Goal: Information Seeking & Learning: Find specific fact

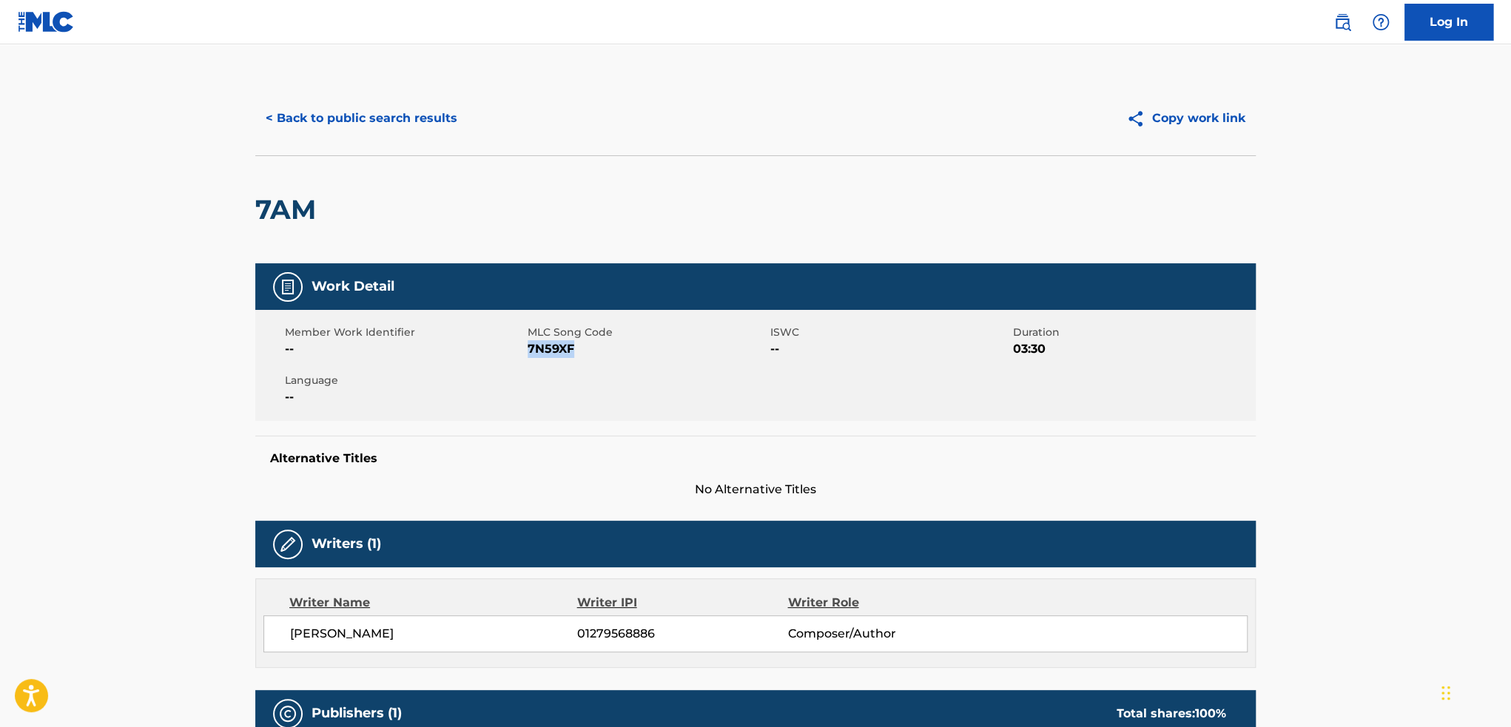
click at [398, 124] on button "< Back to public search results" at bounding box center [361, 118] width 212 height 37
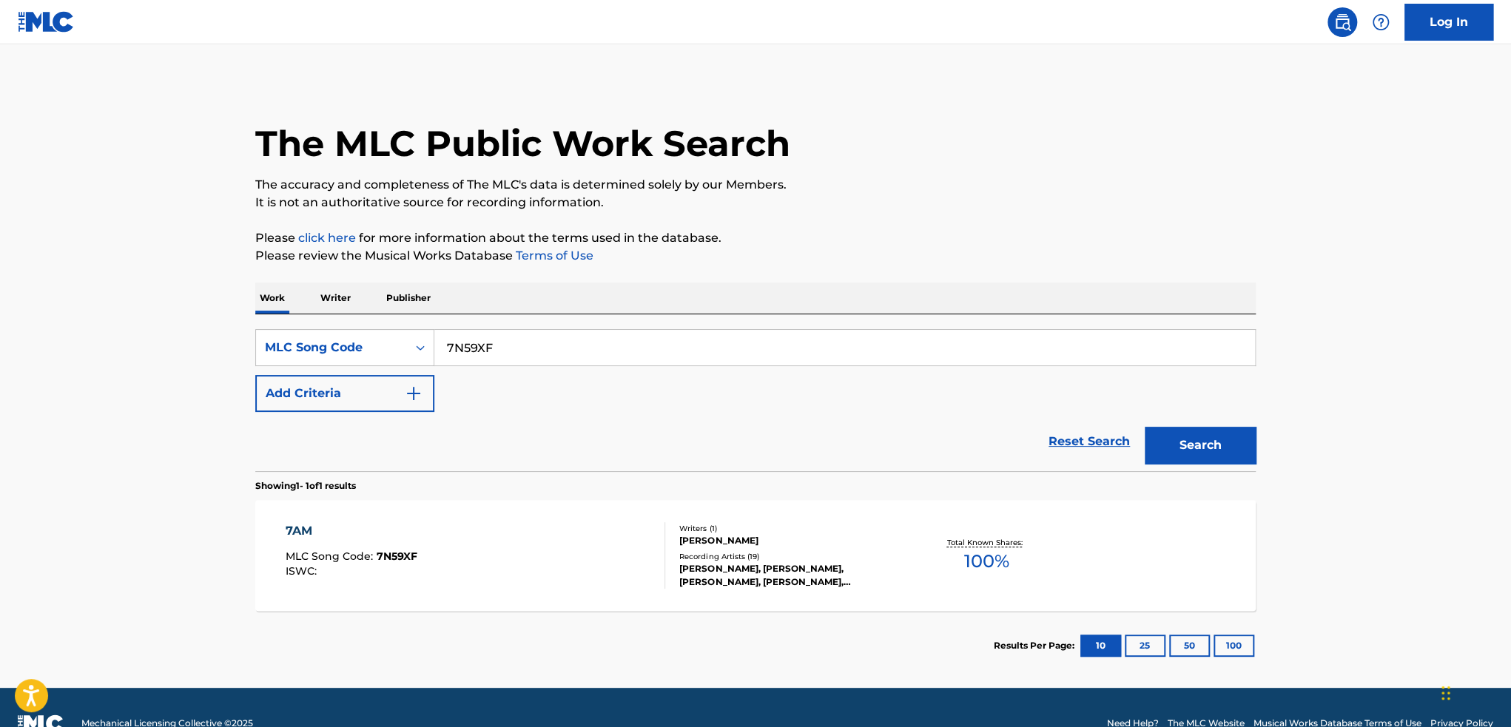
drag, startPoint x: 620, startPoint y: 346, endPoint x: 434, endPoint y: 345, distance: 186.5
click at [434, 345] on input "7N59XF" at bounding box center [844, 348] width 821 height 36
type input "7n5f9t"
click at [1145, 427] on button "Search" at bounding box center [1200, 445] width 111 height 37
click at [599, 542] on div "7AM SLOWED REVERB MLC Song Code : 7N5F9T ISWC :" at bounding box center [476, 555] width 380 height 67
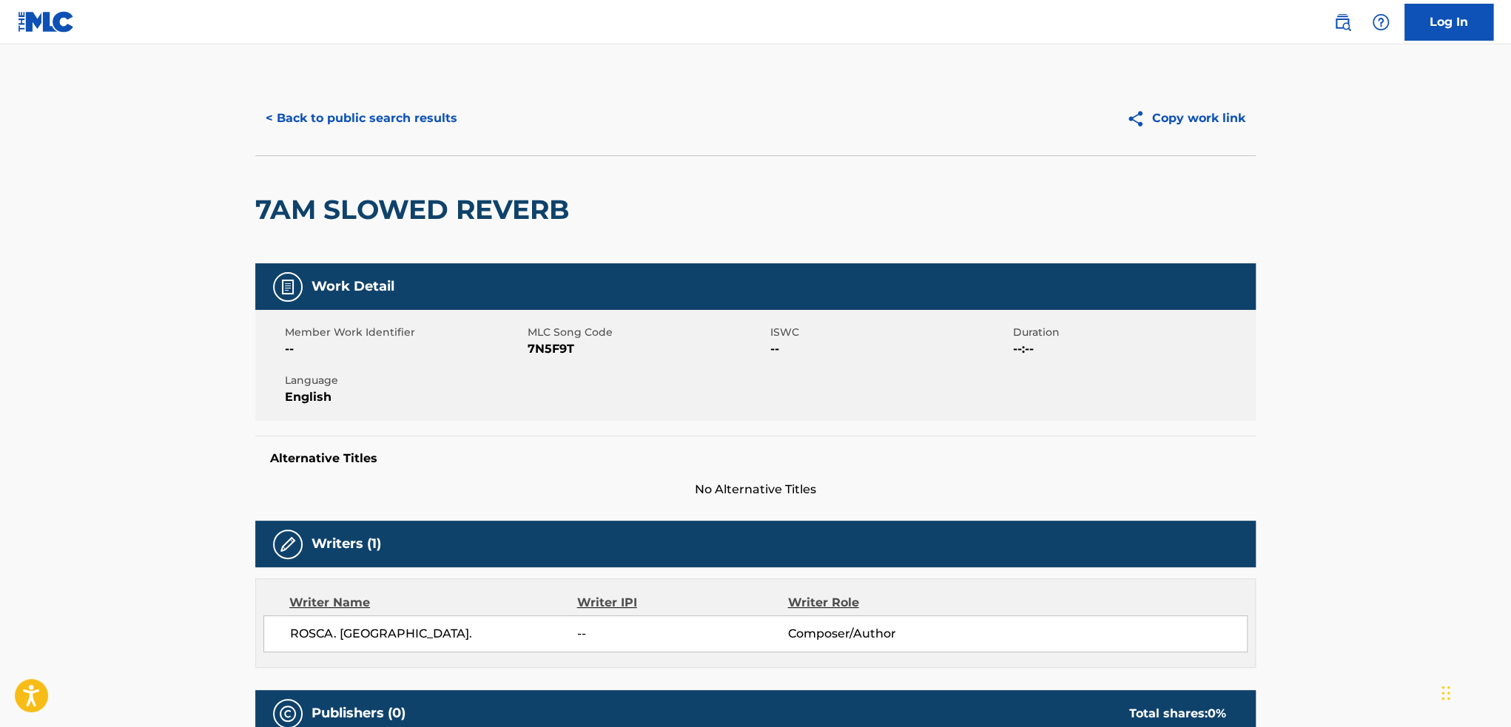
click at [370, 115] on button "< Back to public search results" at bounding box center [361, 118] width 212 height 37
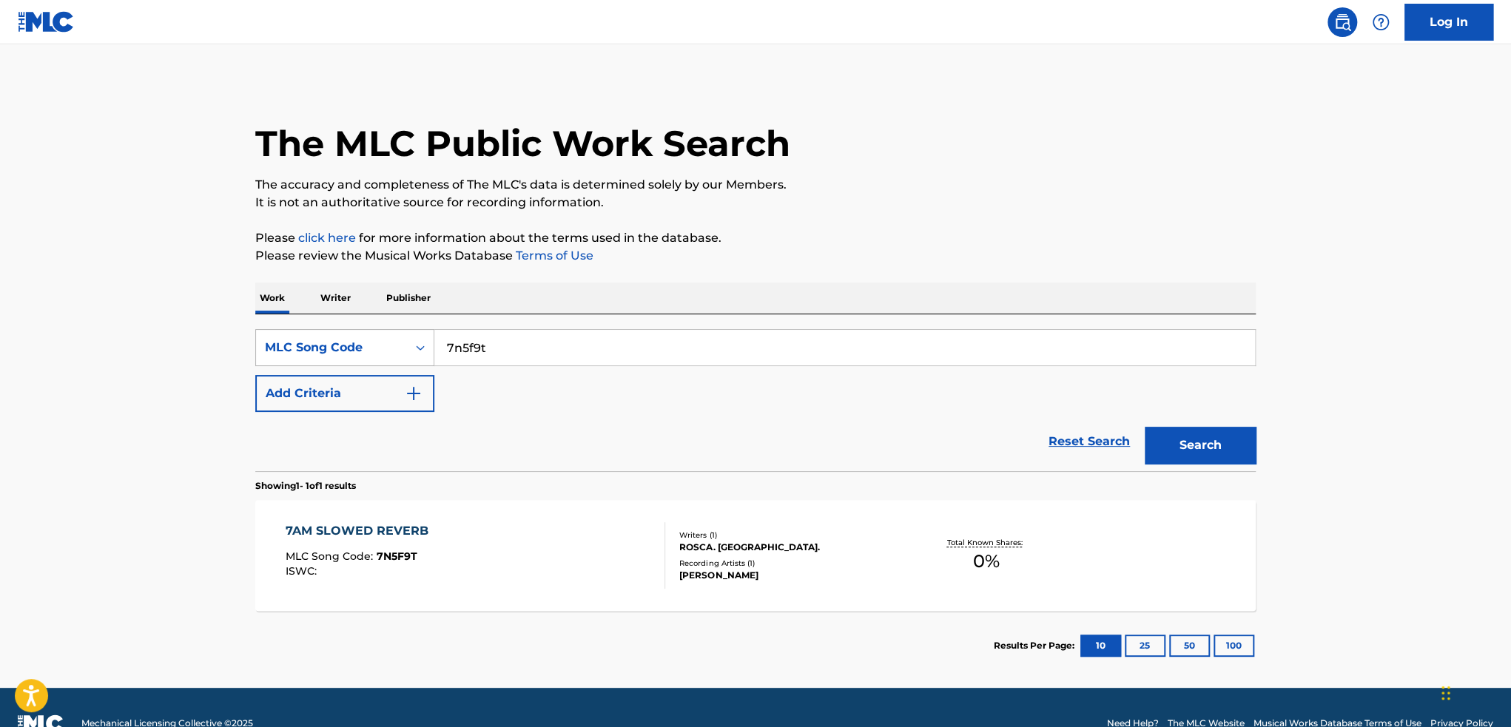
drag, startPoint x: 511, startPoint y: 344, endPoint x: 416, endPoint y: 332, distance: 96.2
click at [417, 332] on div "SearchWithCriteria3c8d93b5-630e-40db-bd73-233bf190d620 MLC Song Code 7n5f9t" at bounding box center [755, 347] width 1000 height 37
paste input "7086961"
type input "7086961"
click at [1145, 427] on button "Search" at bounding box center [1200, 445] width 111 height 37
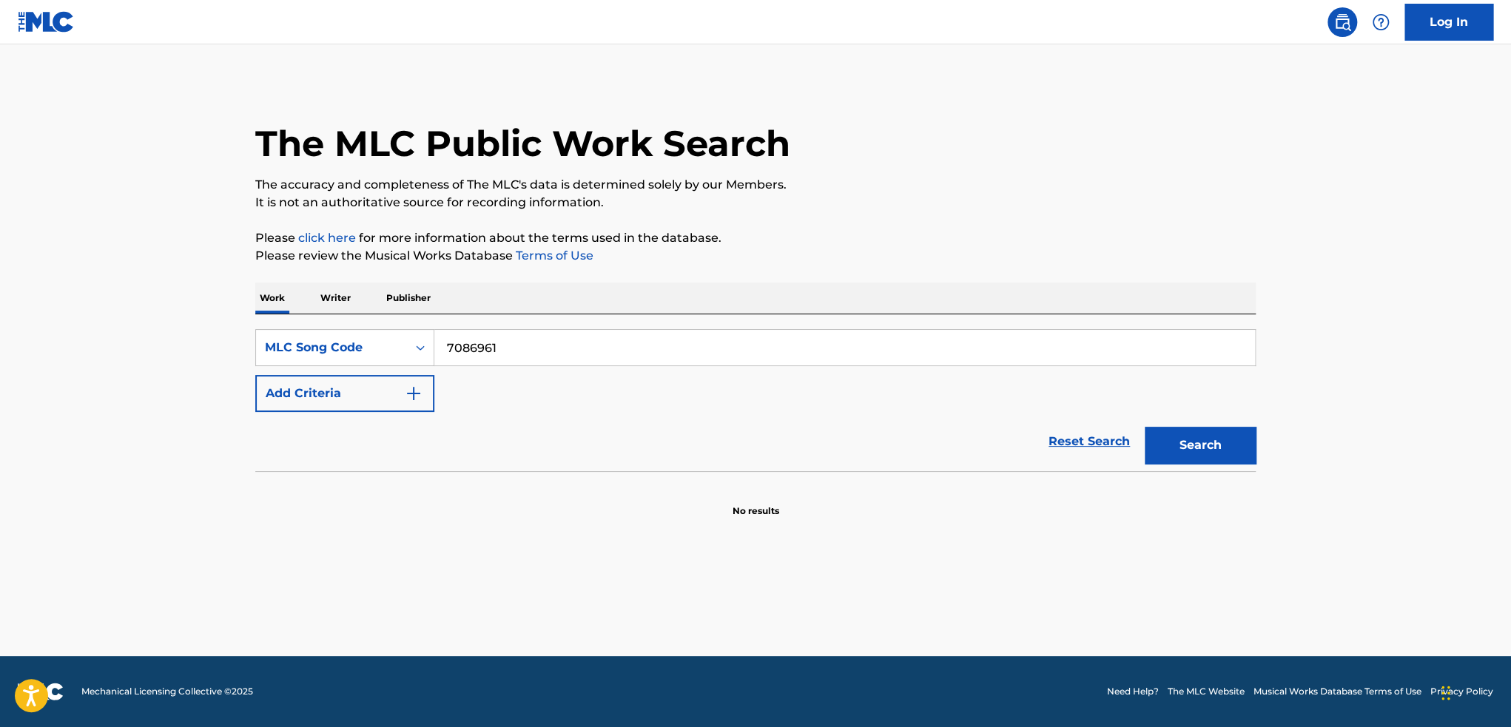
click at [1195, 443] on button "Search" at bounding box center [1200, 445] width 111 height 37
click at [1191, 435] on button "Search" at bounding box center [1200, 445] width 111 height 37
drag, startPoint x: 704, startPoint y: 353, endPoint x: 426, endPoint y: 349, distance: 278.2
click at [426, 349] on div "SearchWithCriteria3c8d93b5-630e-40db-bd73-233bf190d620 MLC Song Code 7086961" at bounding box center [755, 347] width 1000 height 37
click at [454, 353] on input "Search Form" at bounding box center [844, 348] width 821 height 36
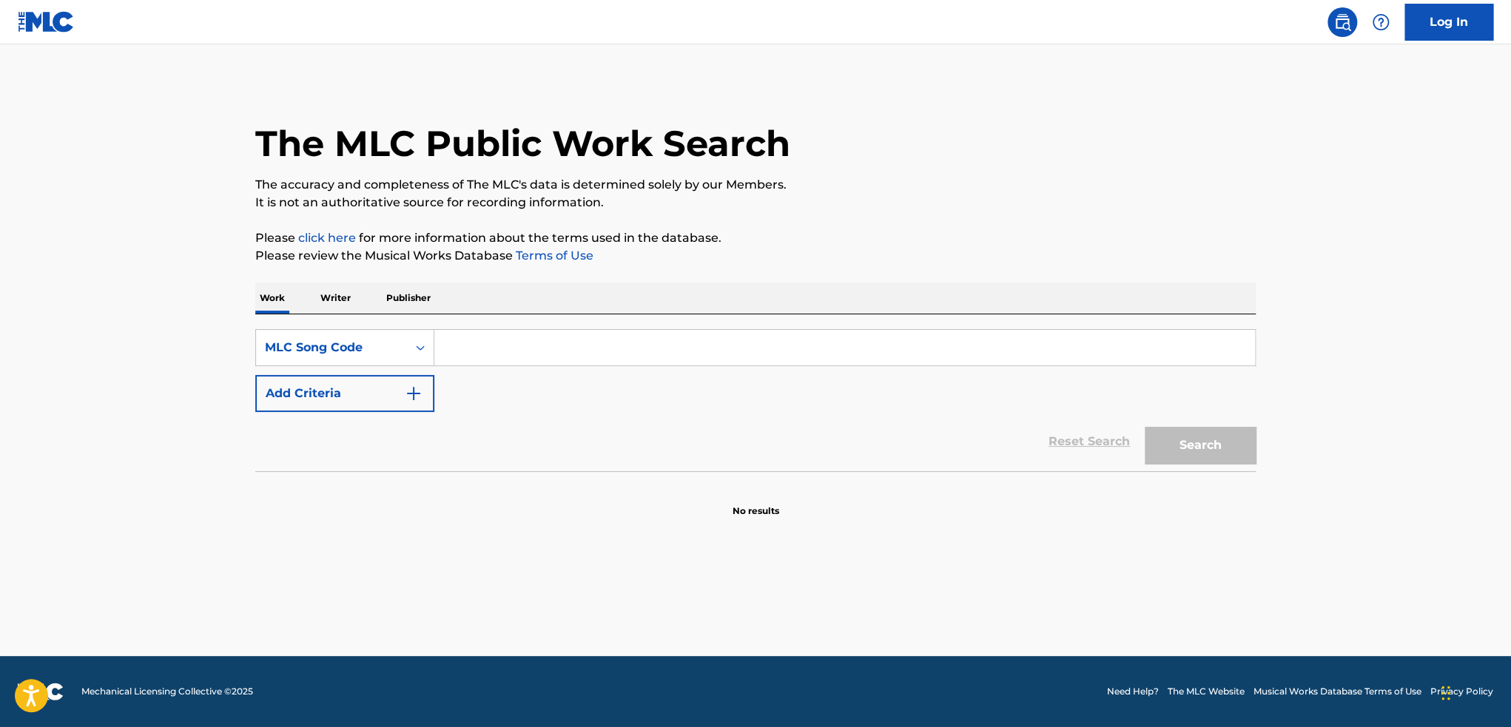
paste input "TW8ID5"
type input "TW8ID5"
click at [1145, 427] on button "Search" at bounding box center [1200, 445] width 111 height 37
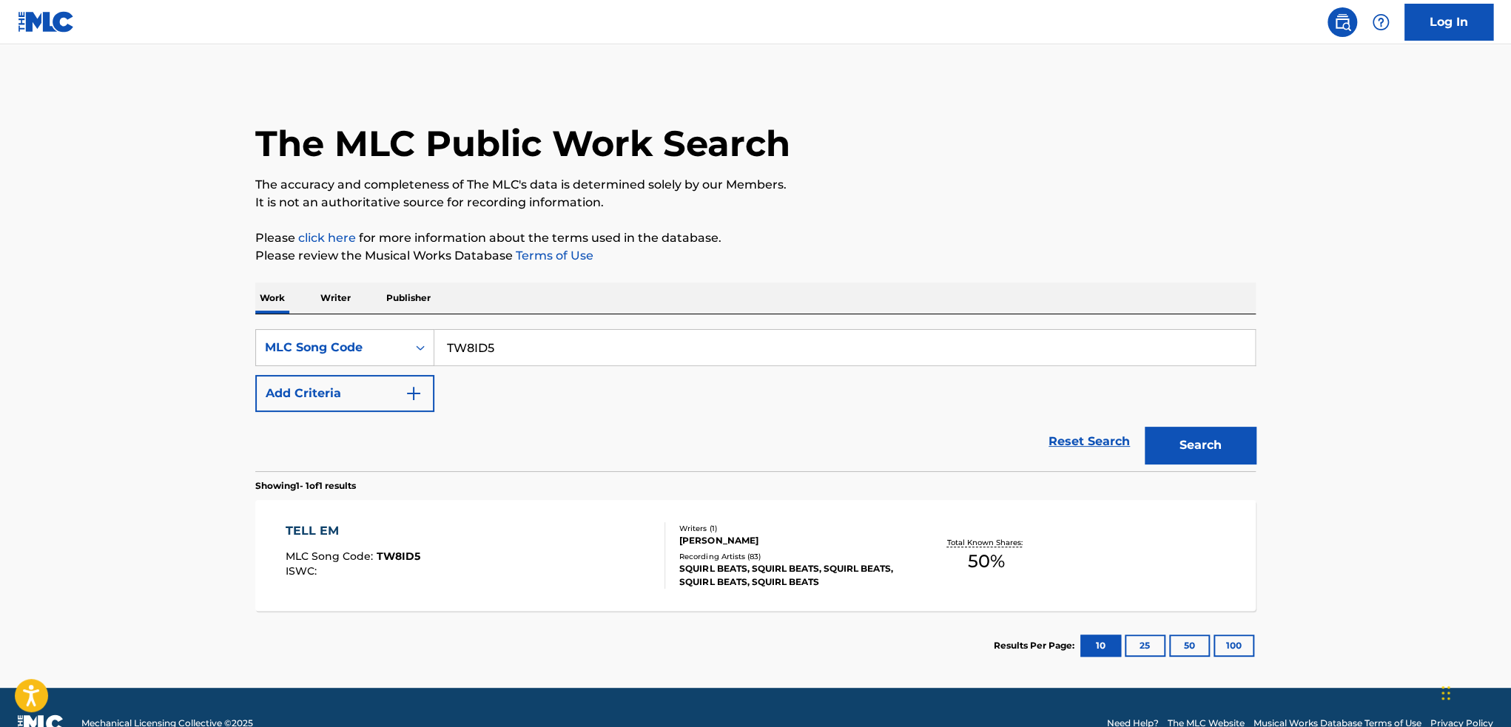
click at [468, 528] on div "TELL EM MLC Song Code : TW8ID5 ISWC :" at bounding box center [476, 555] width 380 height 67
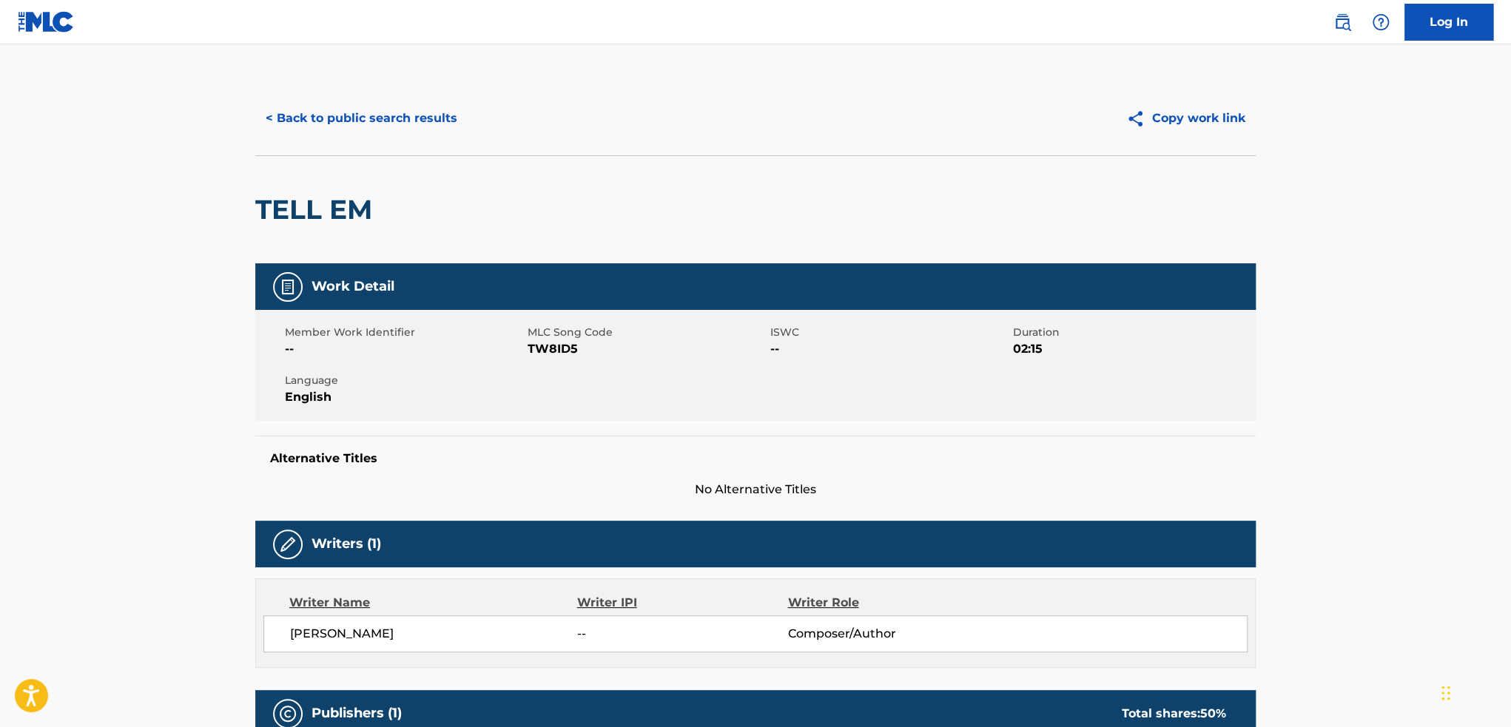
click at [279, 121] on button "< Back to public search results" at bounding box center [361, 118] width 212 height 37
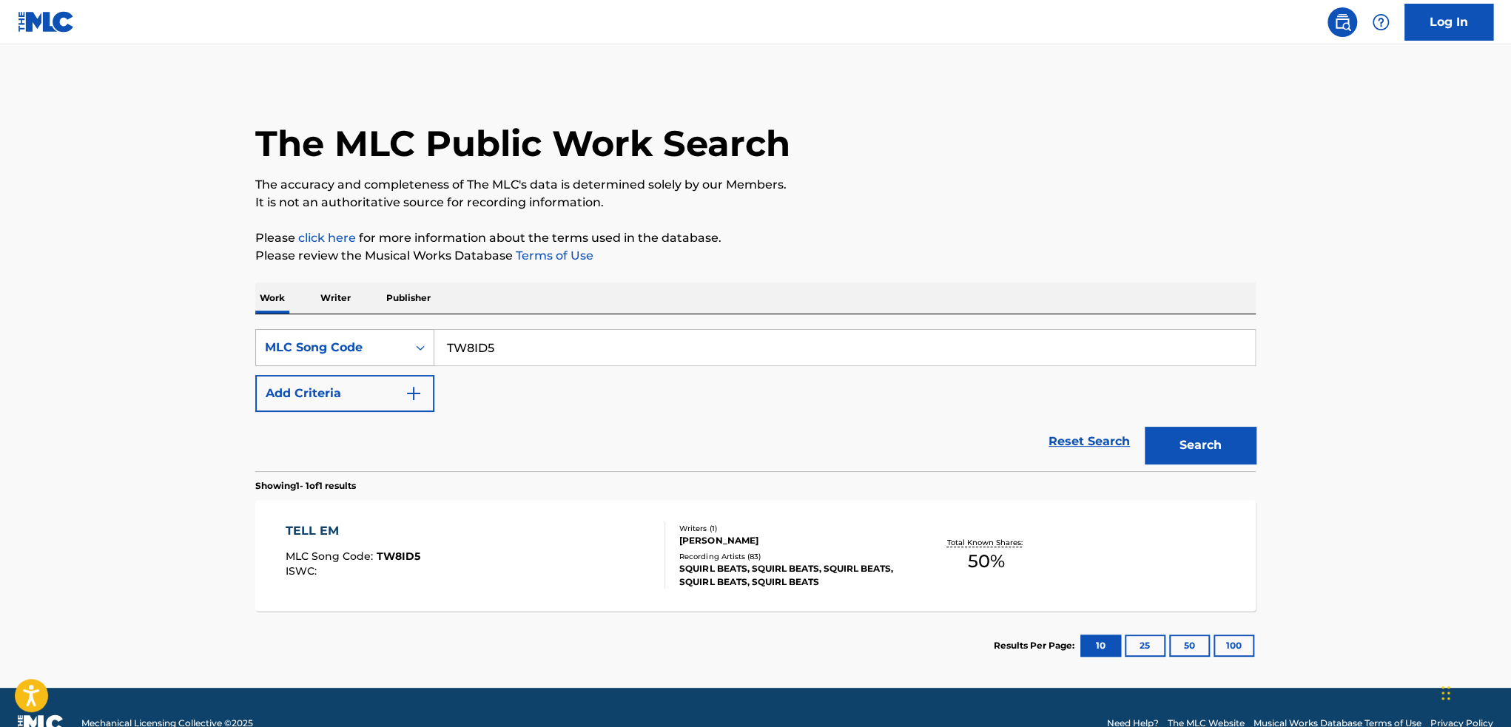
click at [386, 343] on div "MLC Song Code" at bounding box center [331, 348] width 133 height 18
click at [1060, 446] on link "Reset Search" at bounding box center [1089, 441] width 96 height 33
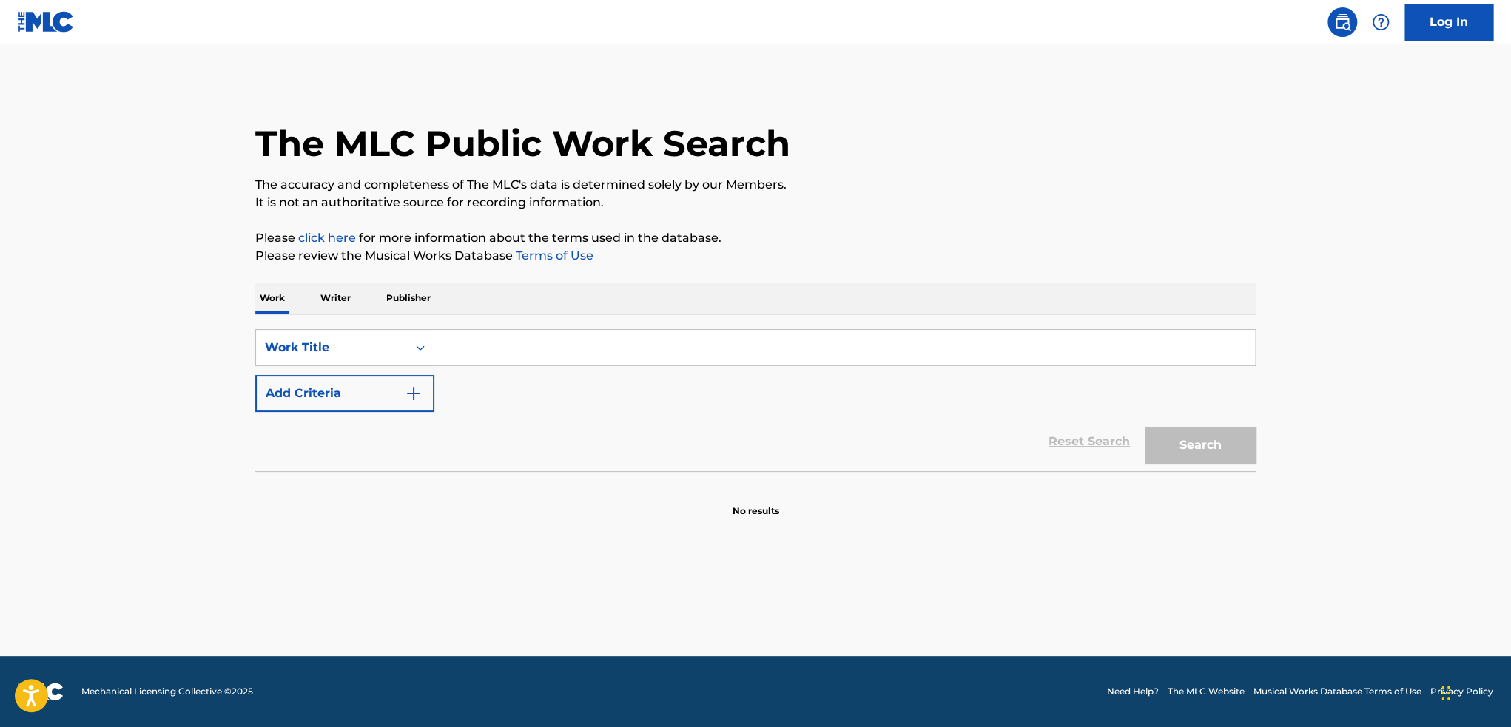
click at [682, 357] on input "Search Form" at bounding box center [844, 348] width 821 height 36
paste input "YOU'RE TOO SLOW!"
type input "YOU'RE TOO SLOW!"
click at [1203, 448] on button "Search" at bounding box center [1200, 445] width 111 height 37
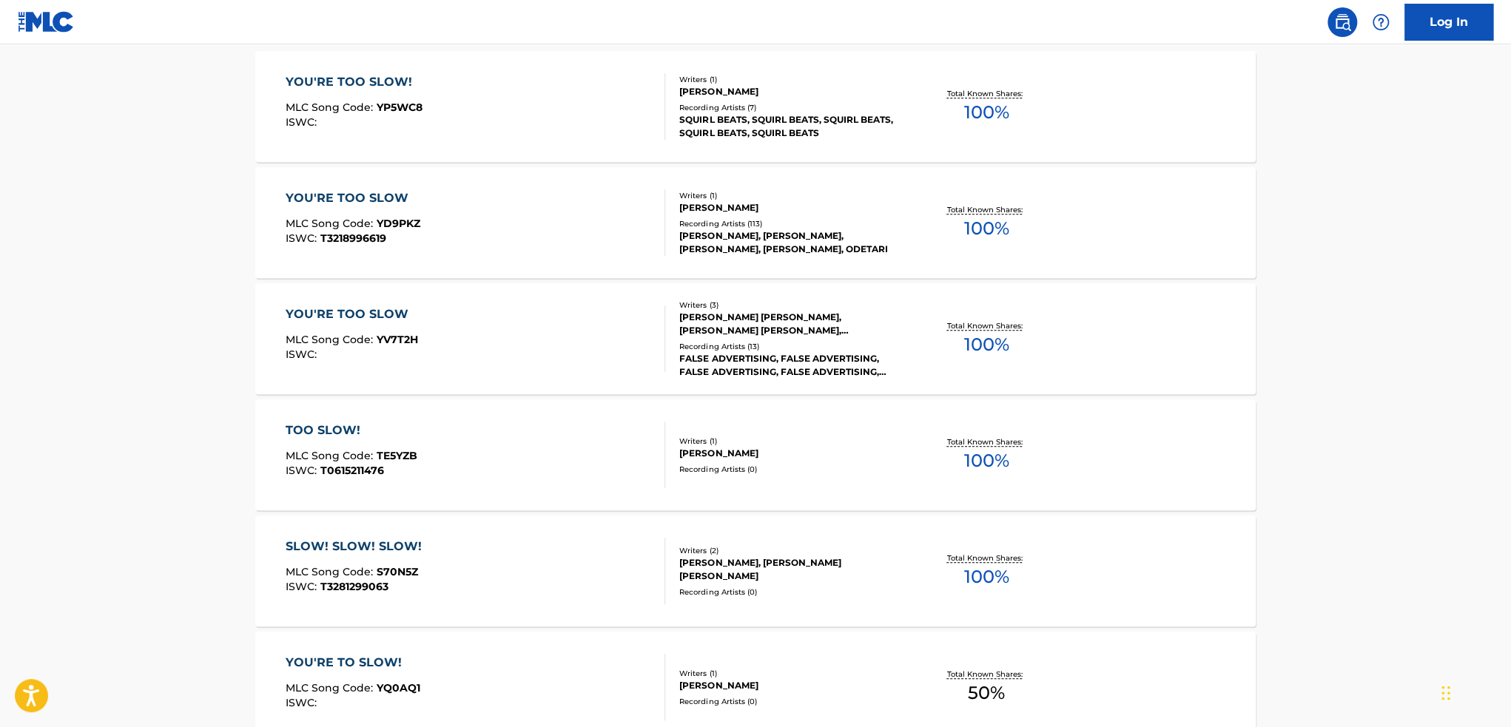
scroll to position [444, 0]
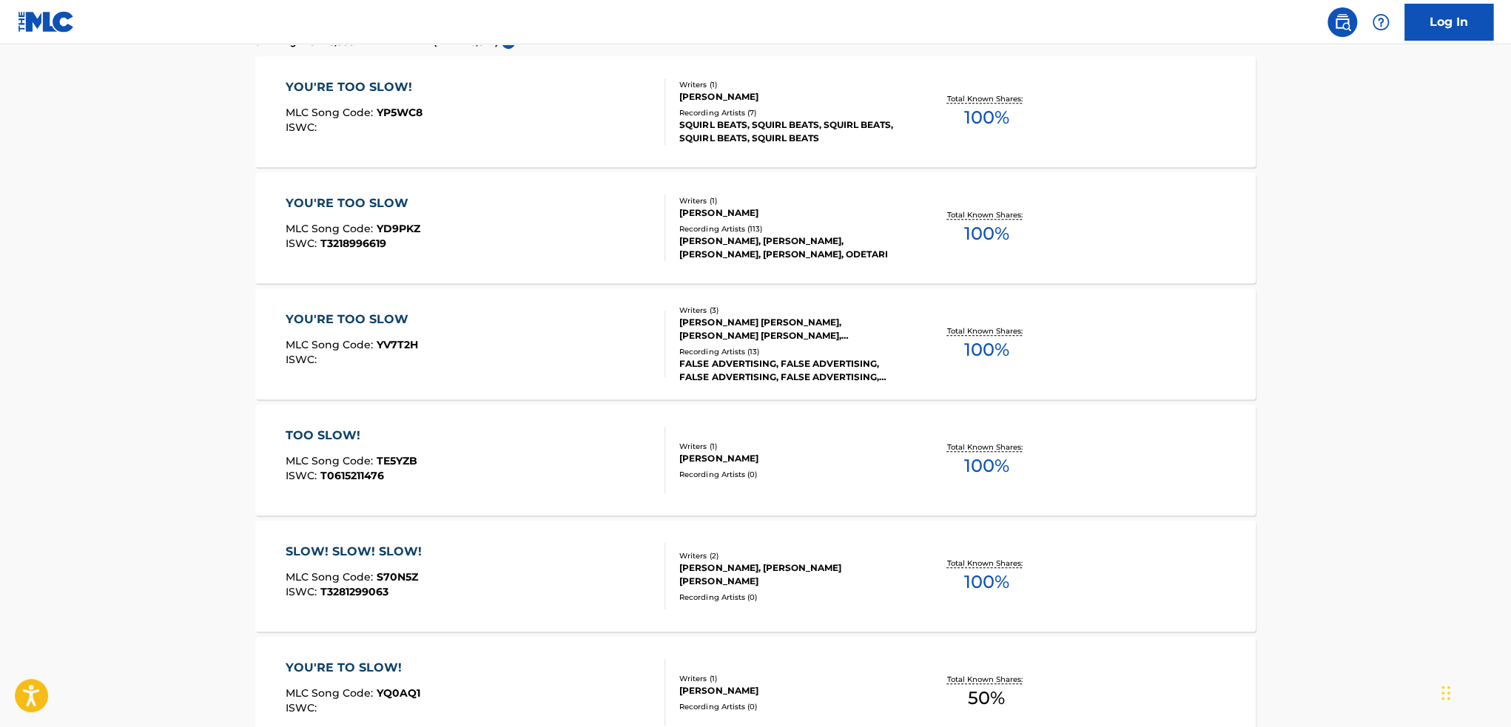
click at [560, 129] on div "YOU'RE TOO SLOW! MLC Song Code : YP5WC8 ISWC :" at bounding box center [476, 111] width 380 height 67
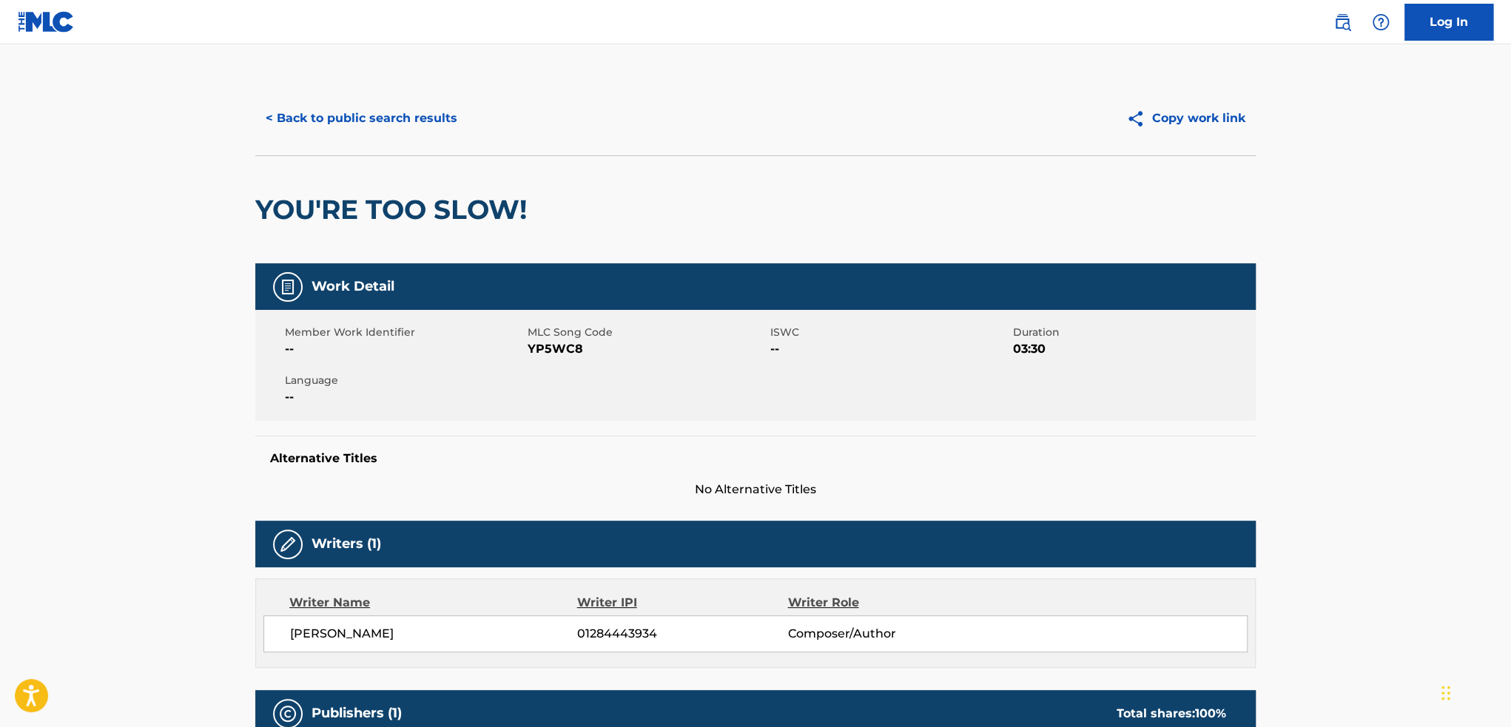
click at [281, 112] on button "< Back to public search results" at bounding box center [361, 118] width 212 height 37
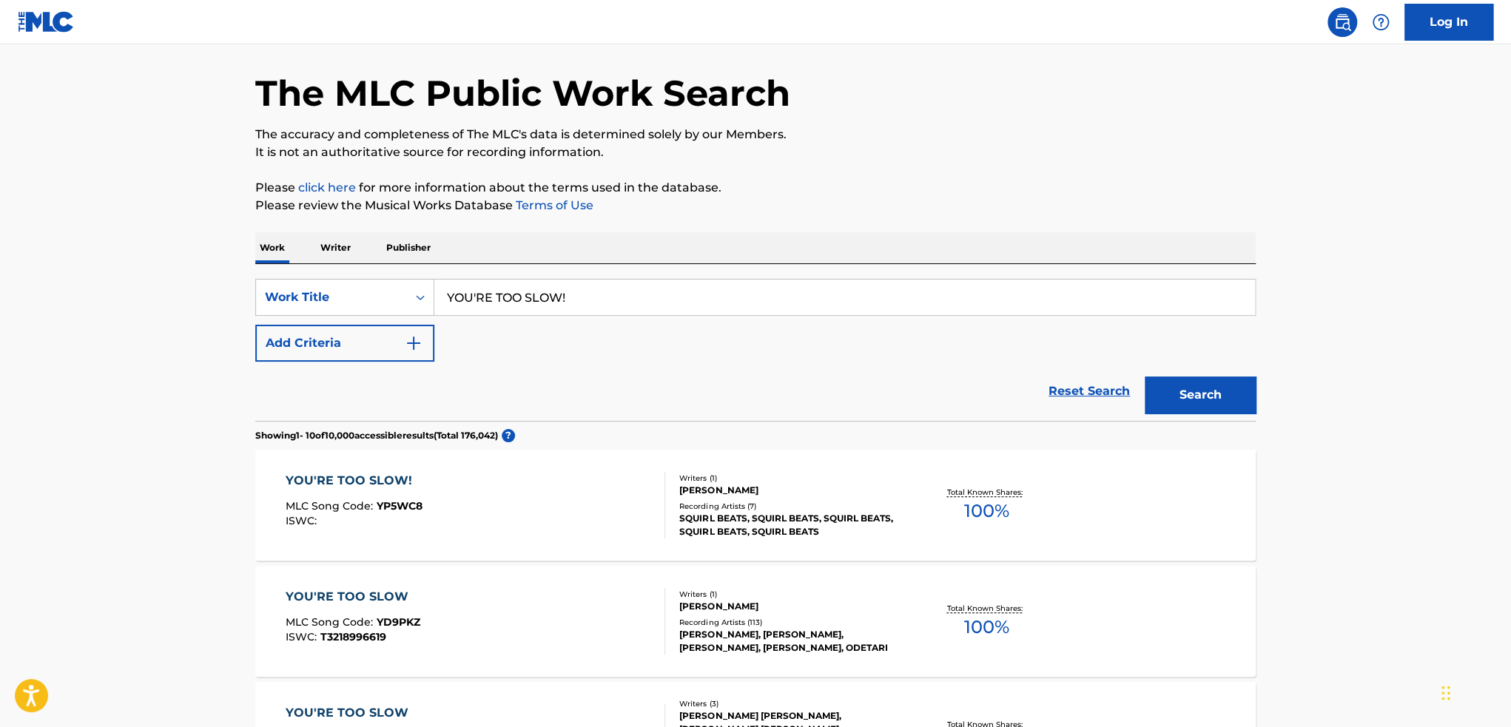
scroll to position [112, 0]
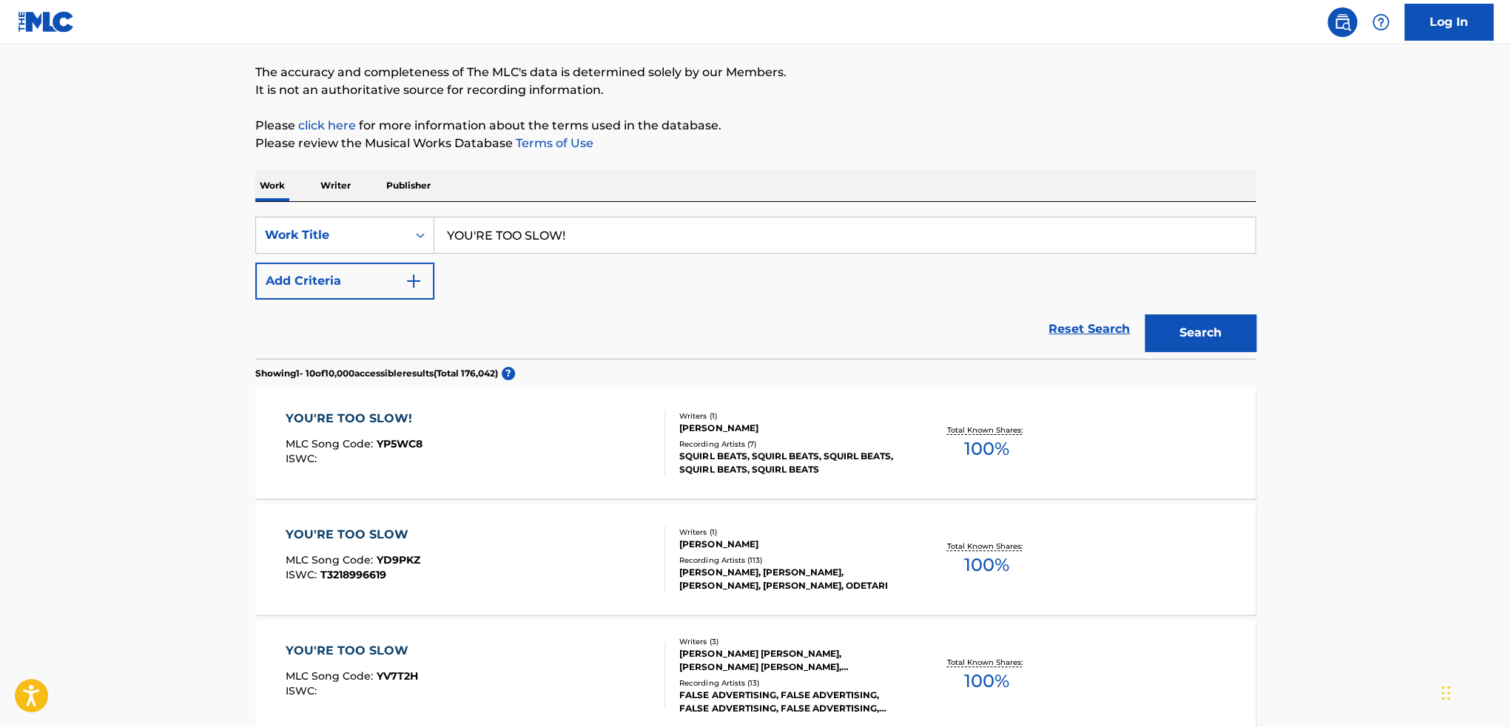
click at [565, 435] on div "YOU'RE TOO SLOW! MLC Song Code : YP5WC8 ISWC :" at bounding box center [476, 443] width 380 height 67
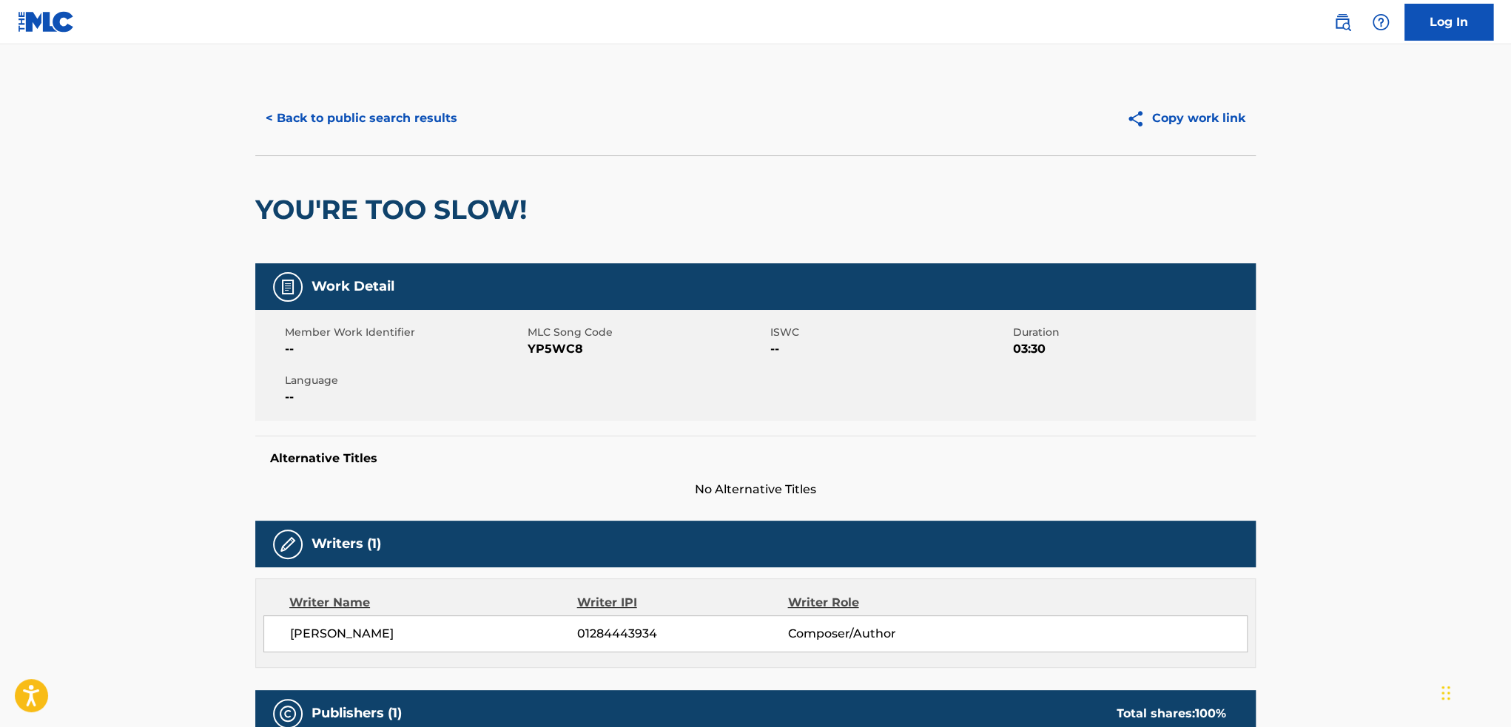
click at [408, 121] on button "< Back to public search results" at bounding box center [361, 118] width 212 height 37
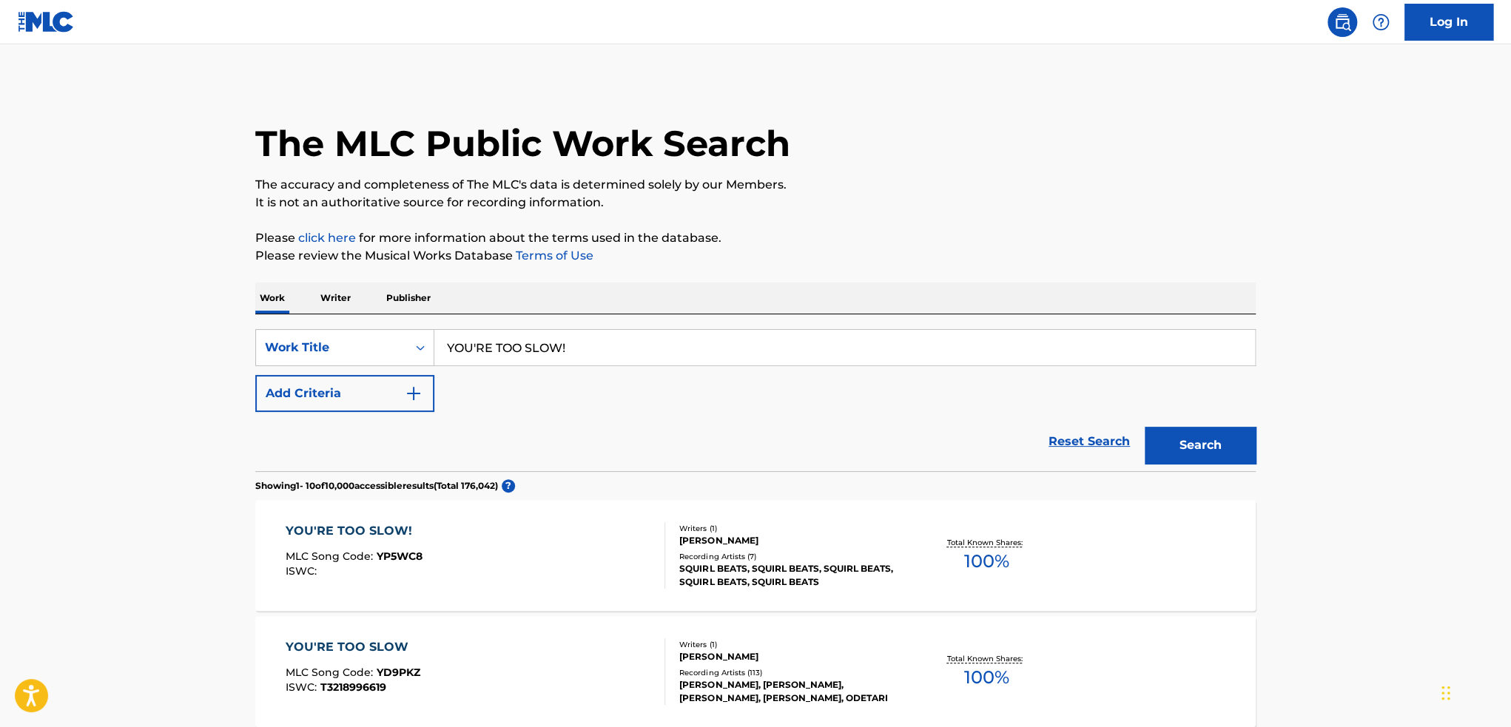
scroll to position [112, 0]
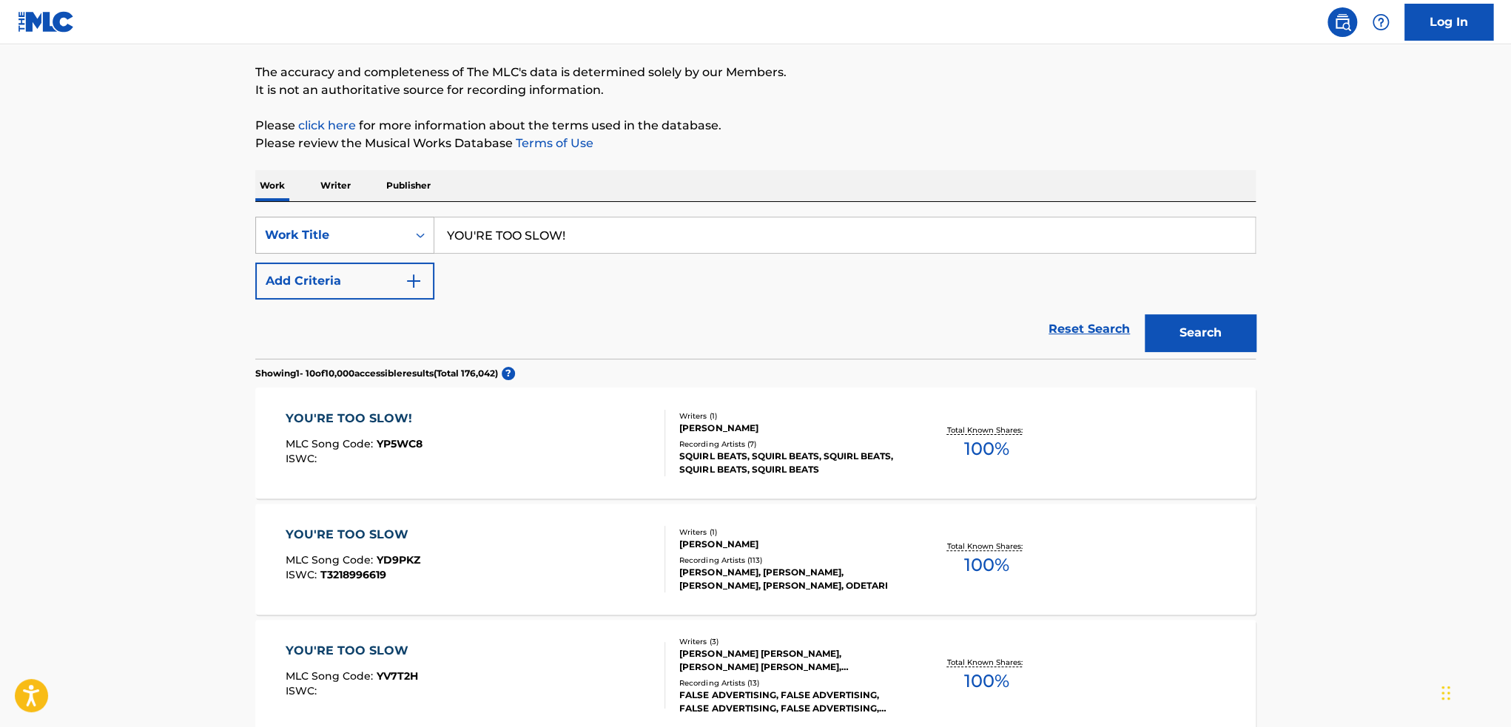
drag, startPoint x: 619, startPoint y: 239, endPoint x: 429, endPoint y: 234, distance: 190.2
click at [429, 234] on div "SearchWithCriteria1ed5d4f4-3fd8-4b1e-b403-1f6d8e0cbfb3 Work Title YOU'RE TOO SL…" at bounding box center [755, 235] width 1000 height 37
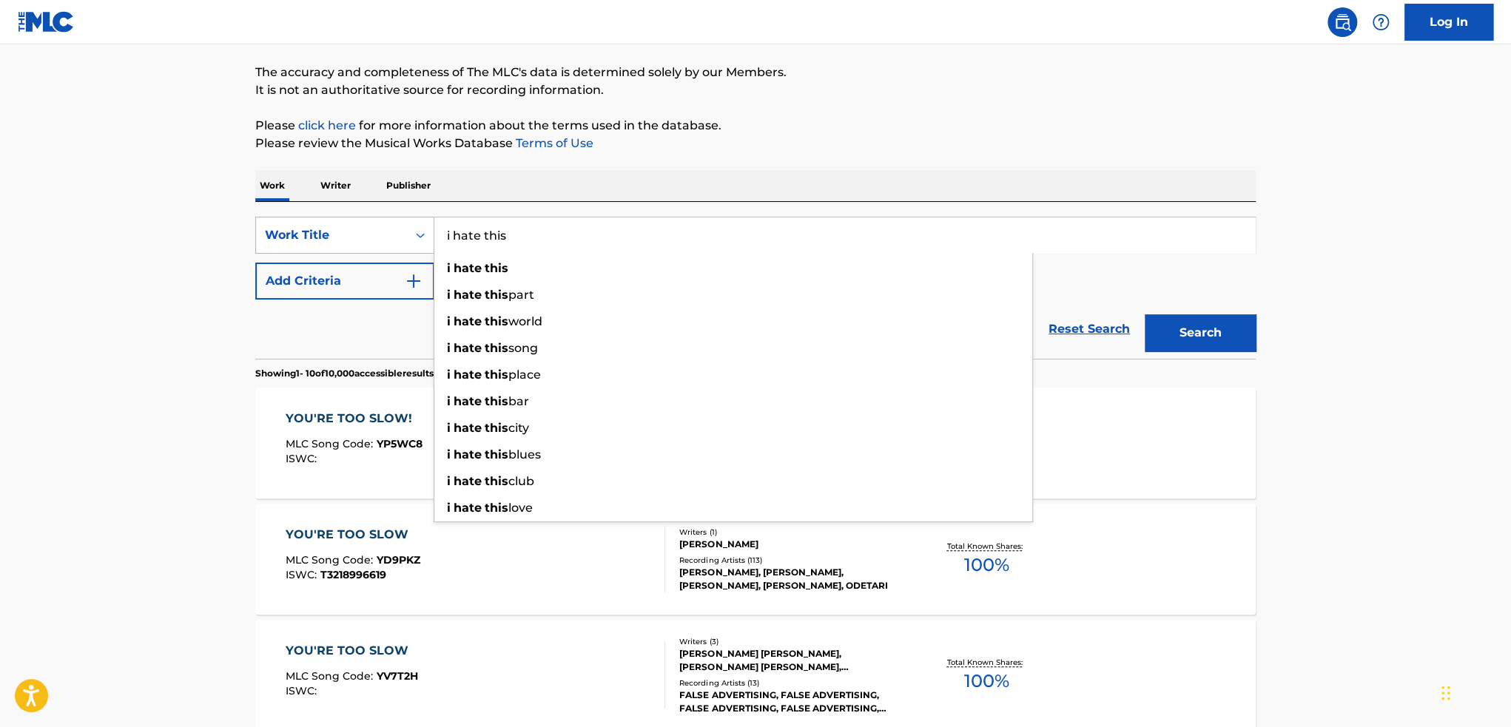
type input "i hate this"
click at [1145, 314] on button "Search" at bounding box center [1200, 332] width 111 height 37
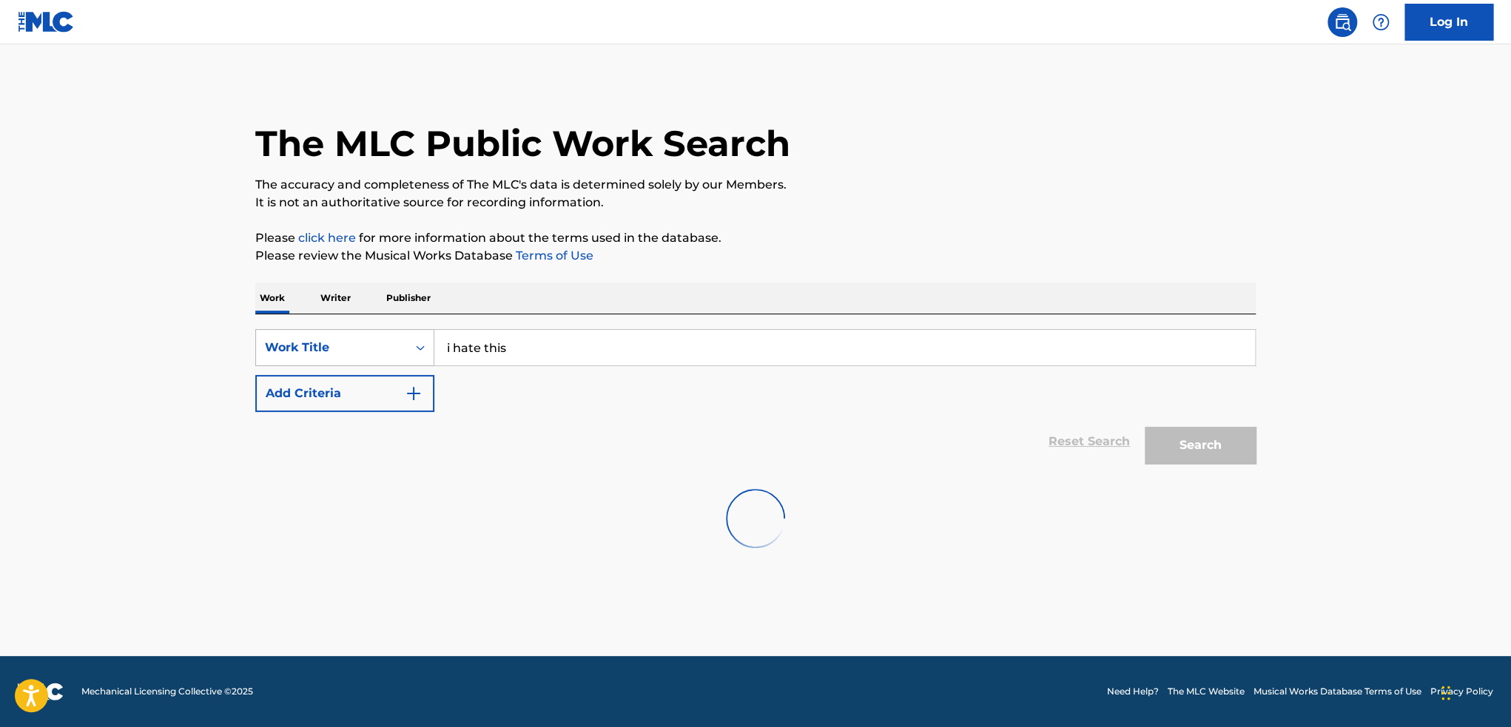
scroll to position [0, 0]
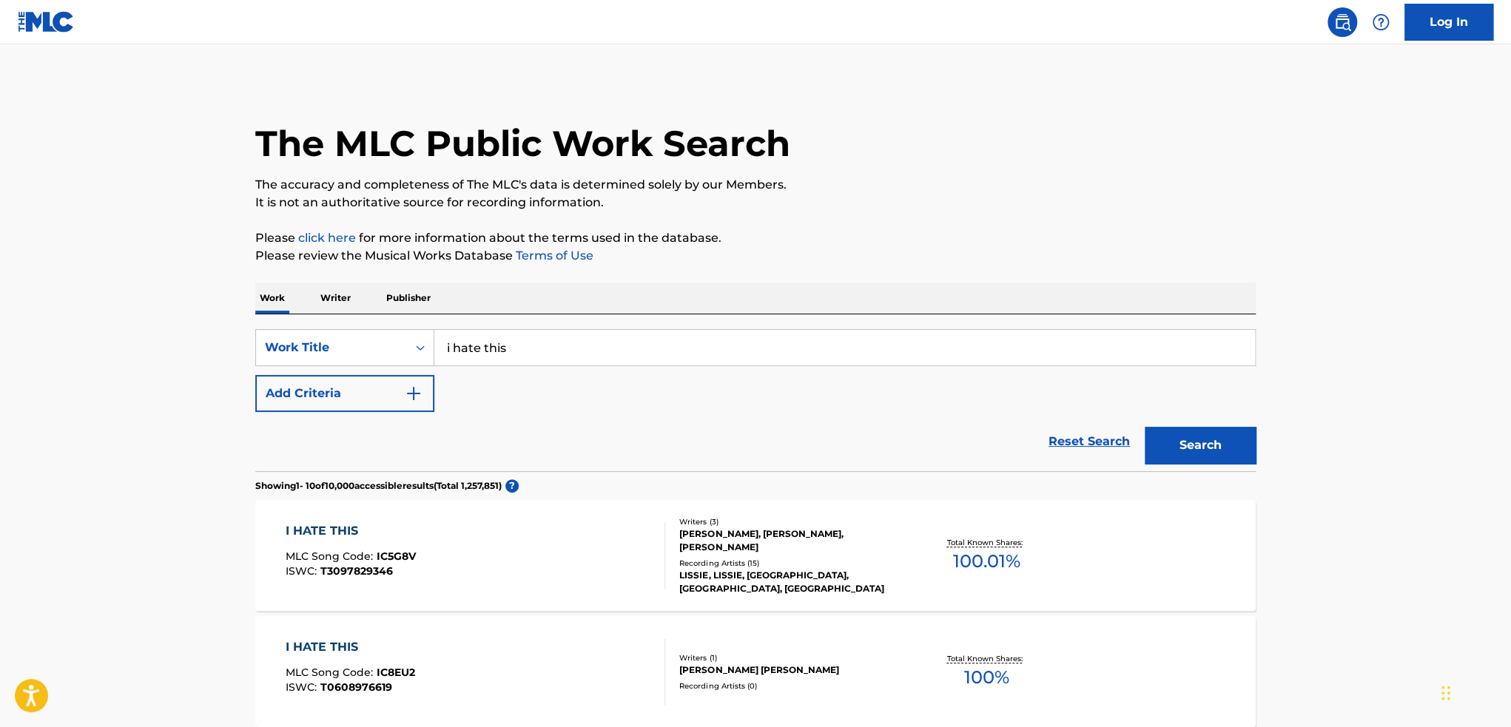
click at [388, 397] on button "Add Criteria" at bounding box center [344, 393] width 179 height 37
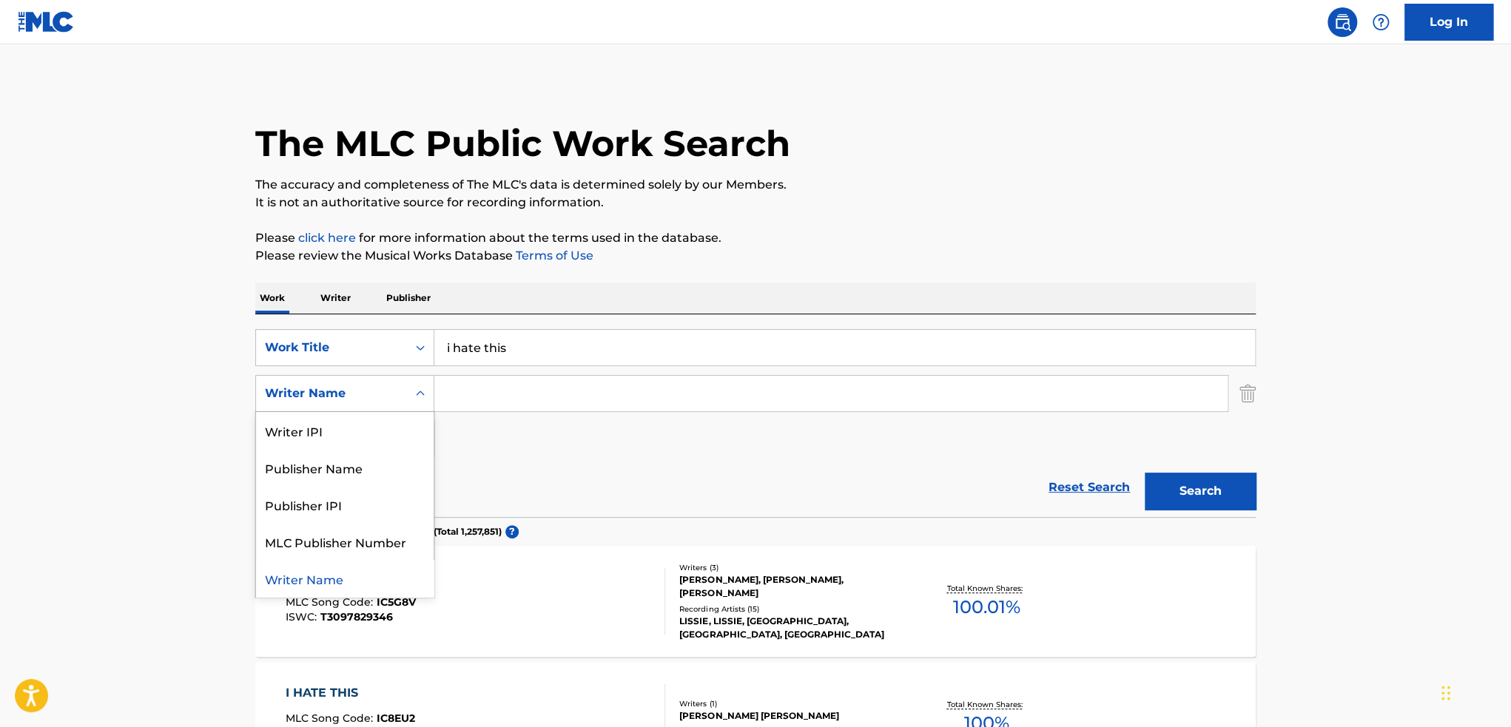
click at [397, 400] on div "Writer Name" at bounding box center [331, 394] width 151 height 28
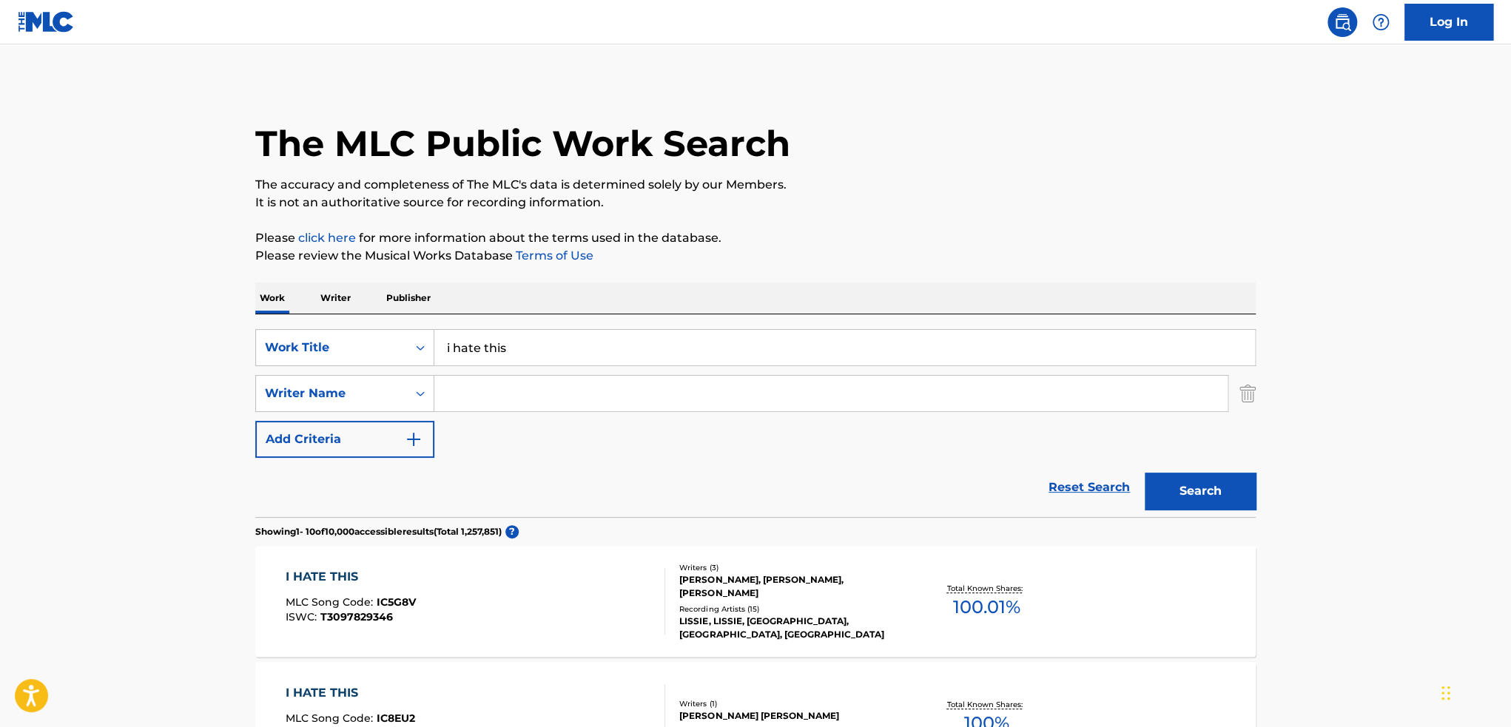
click at [573, 387] on input "Search Form" at bounding box center [830, 394] width 793 height 36
click at [656, 390] on input "Search Form" at bounding box center [830, 394] width 793 height 36
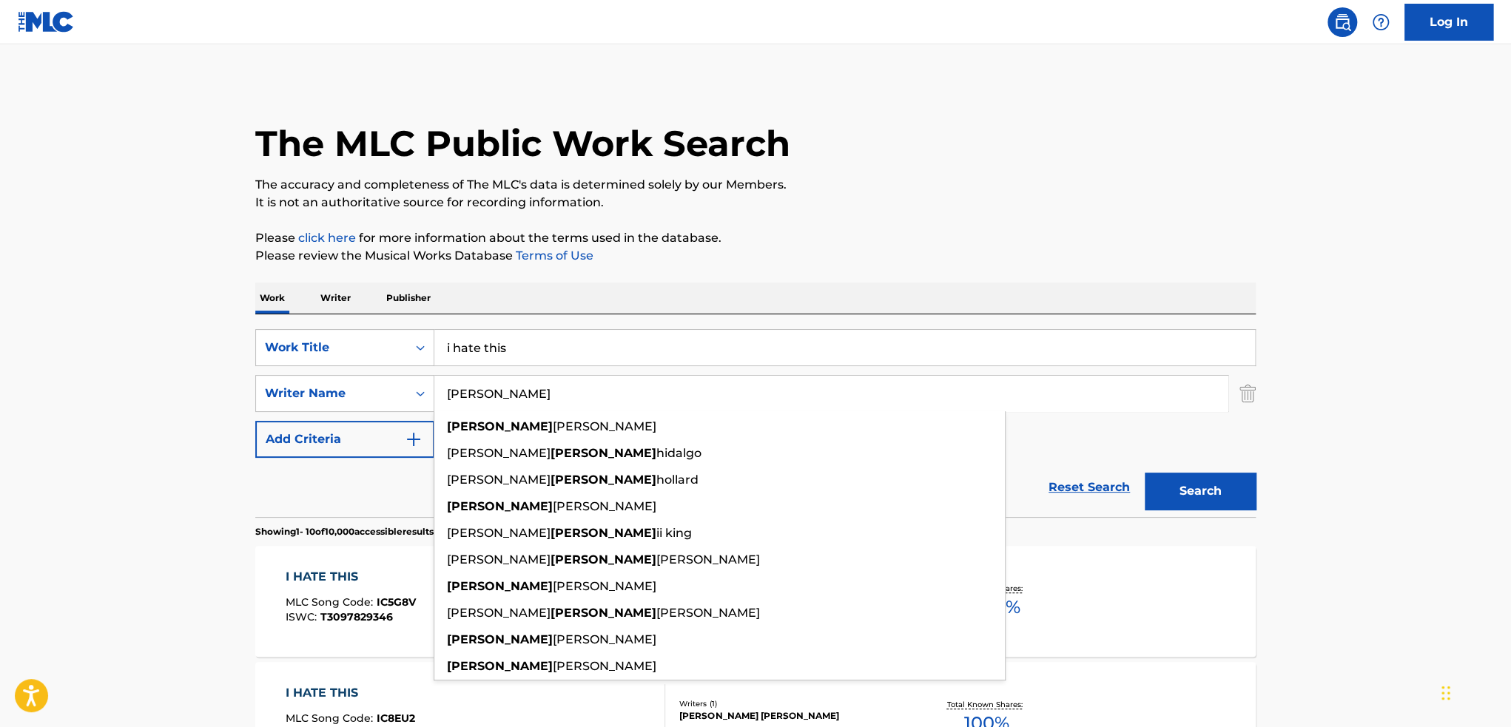
type input "[PERSON_NAME]"
click at [1145, 473] on button "Search" at bounding box center [1200, 491] width 111 height 37
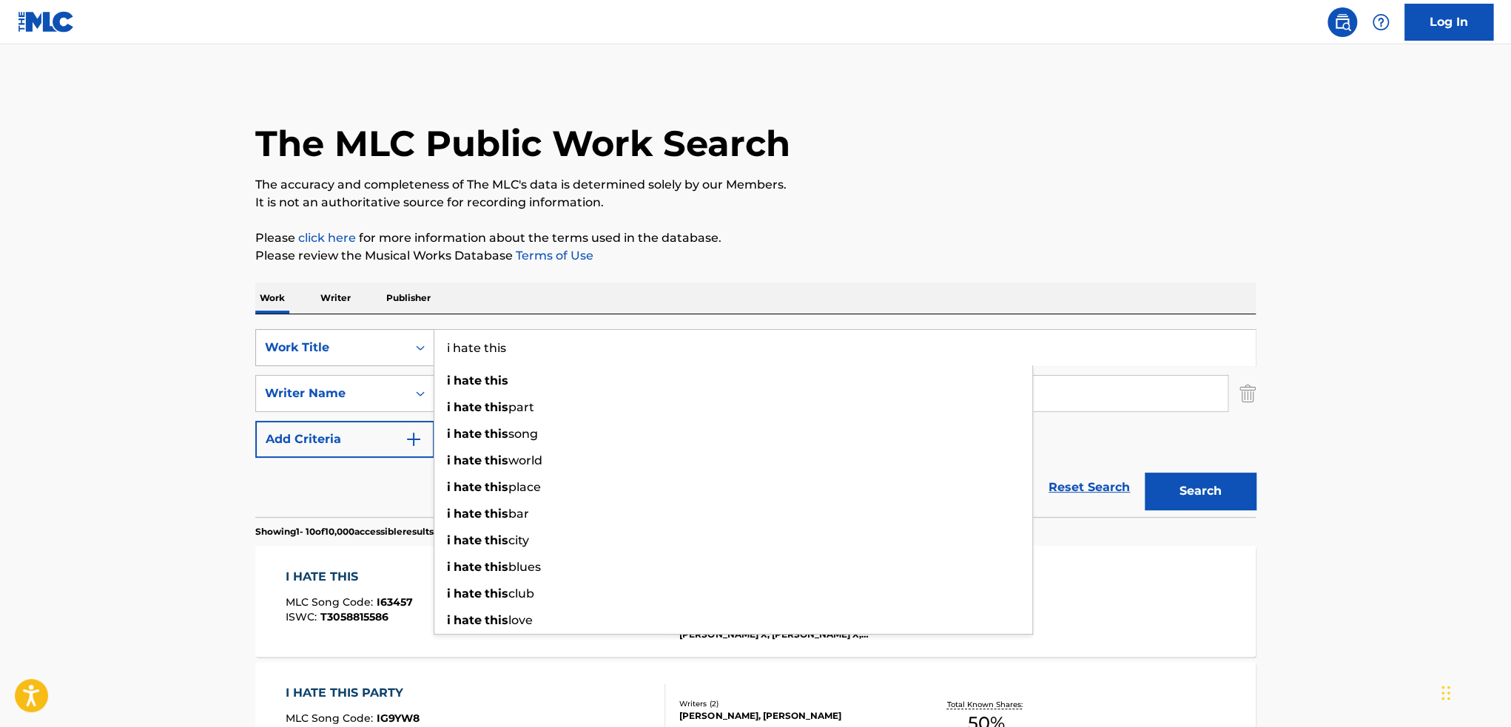
drag, startPoint x: 527, startPoint y: 351, endPoint x: 409, endPoint y: 343, distance: 117.9
click at [409, 343] on div "SearchWithCriteria1ed5d4f4-3fd8-4b1e-b403-1f6d8e0cbfb3 Work Title i hate this i…" at bounding box center [755, 347] width 1000 height 37
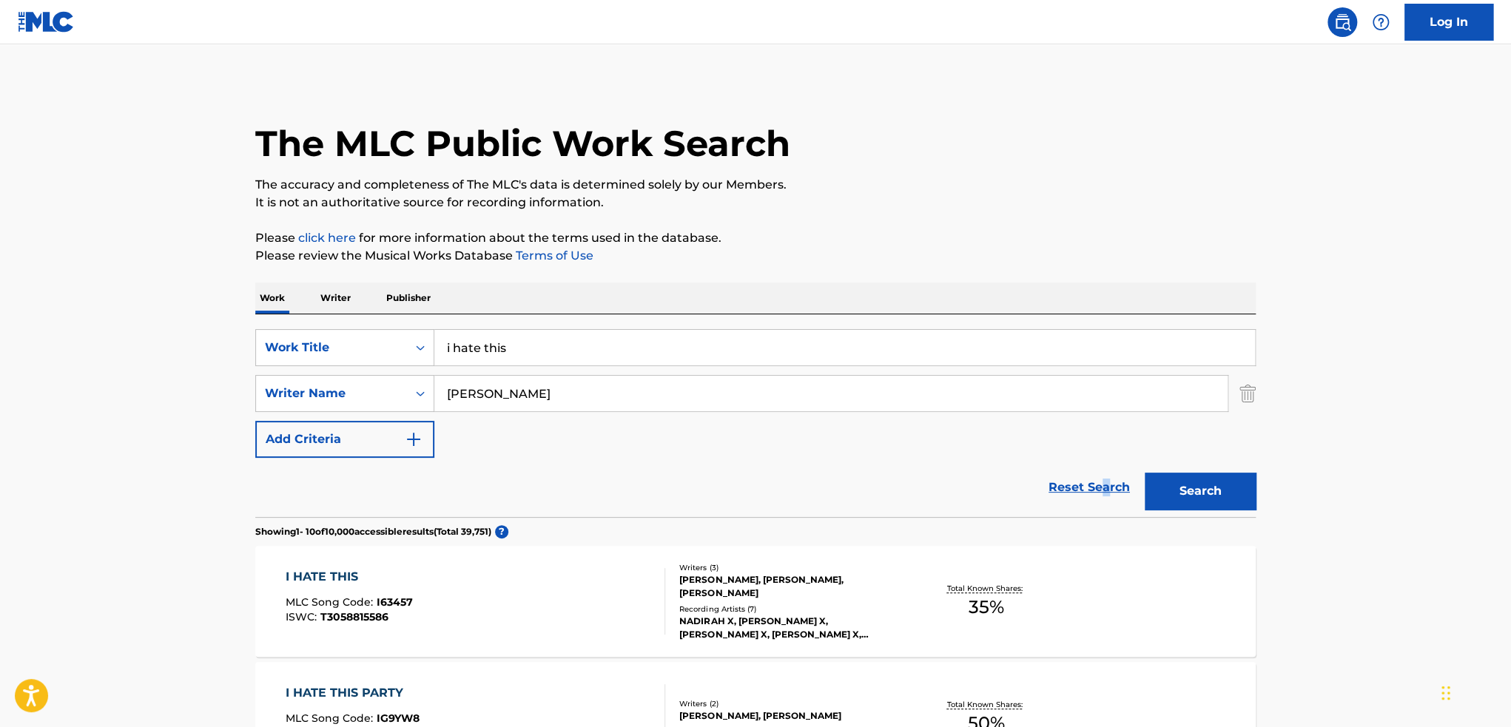
click at [1103, 492] on div "Reset Search Search" at bounding box center [755, 487] width 1000 height 59
click at [1067, 483] on link "Reset Search" at bounding box center [1089, 487] width 96 height 33
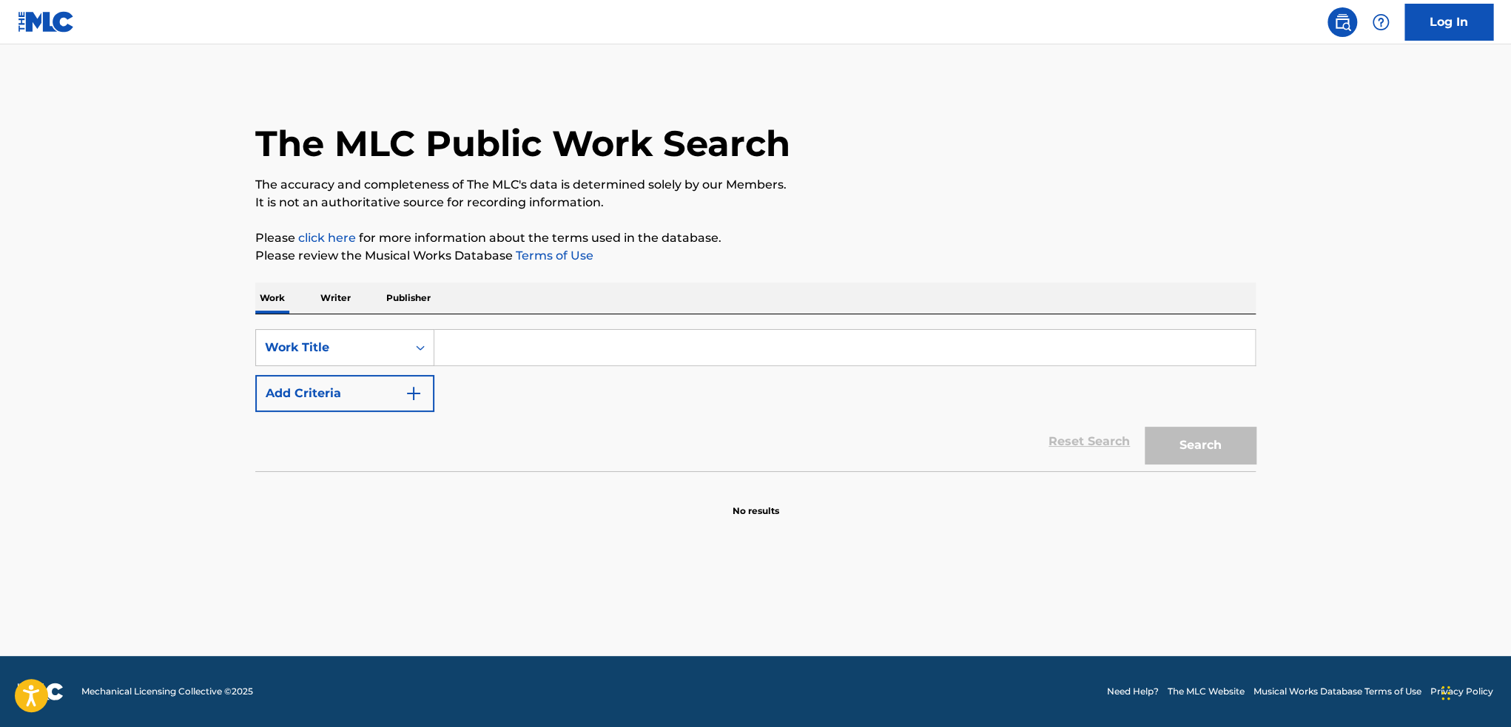
paste input "I Hate This (Slowed + Reverb)"
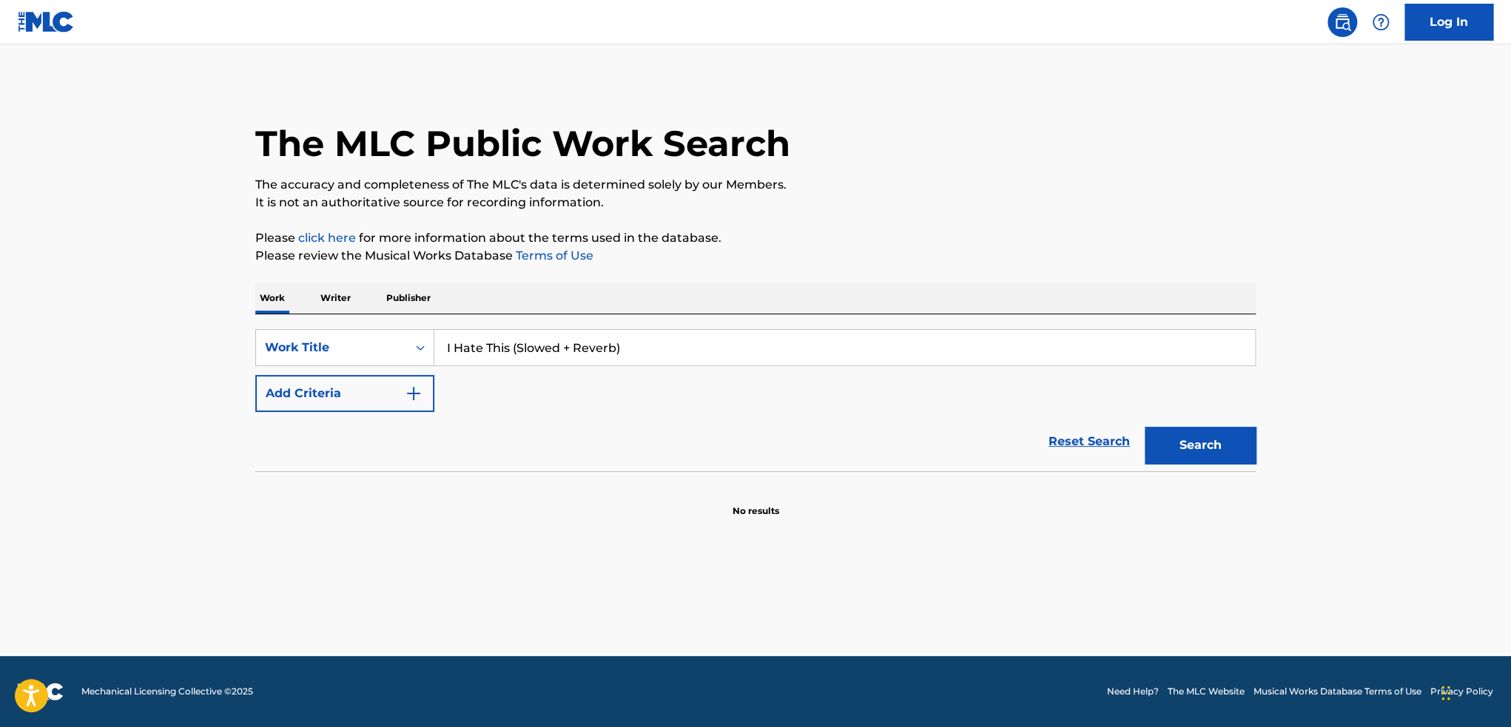
type input "I Hate This (Slowed + Reverb)"
click at [1197, 447] on button "Search" at bounding box center [1200, 445] width 111 height 37
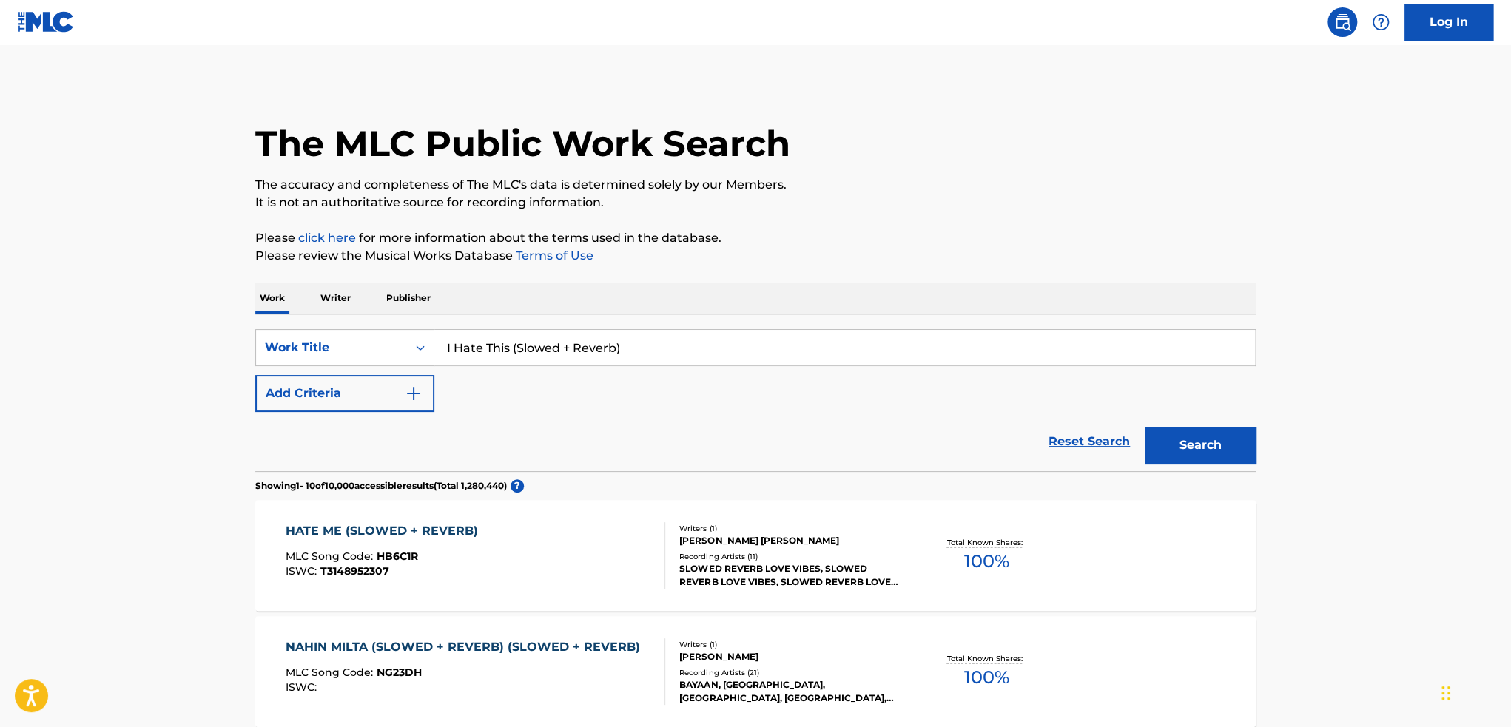
click at [1102, 446] on link "Reset Search" at bounding box center [1089, 441] width 96 height 33
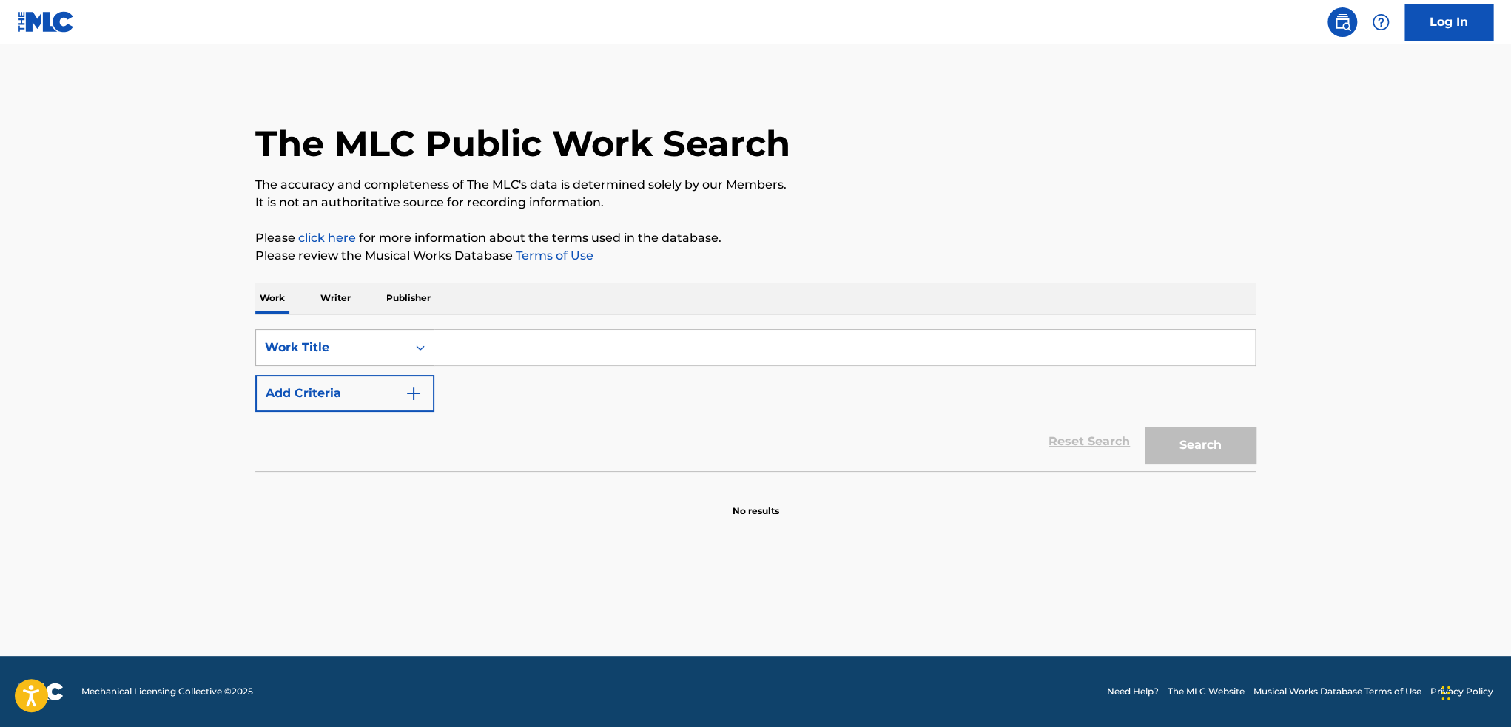
click at [420, 347] on icon "Search Form" at bounding box center [420, 347] width 15 height 15
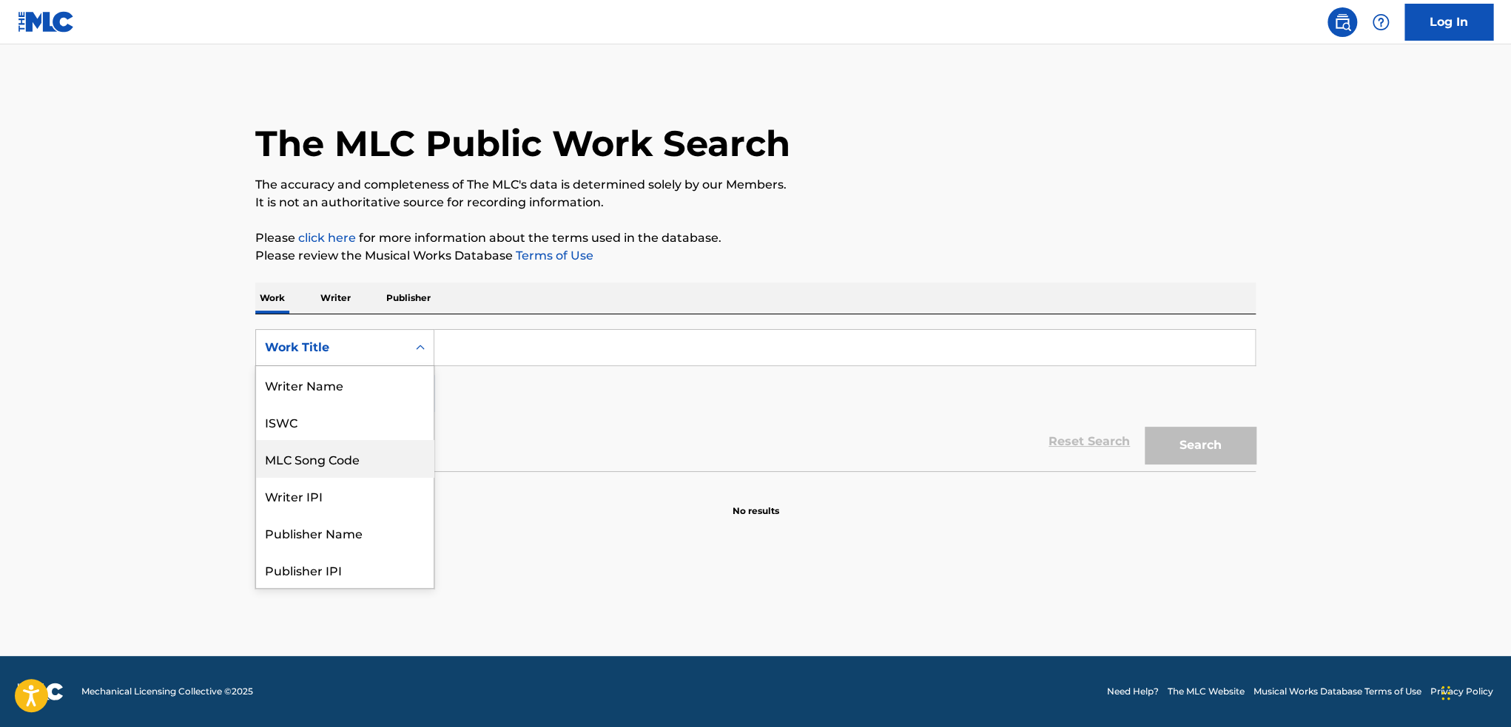
scroll to position [74, 0]
click at [394, 355] on div "Work Title" at bounding box center [331, 348] width 133 height 18
click at [328, 432] on div "ISWC" at bounding box center [345, 421] width 178 height 37
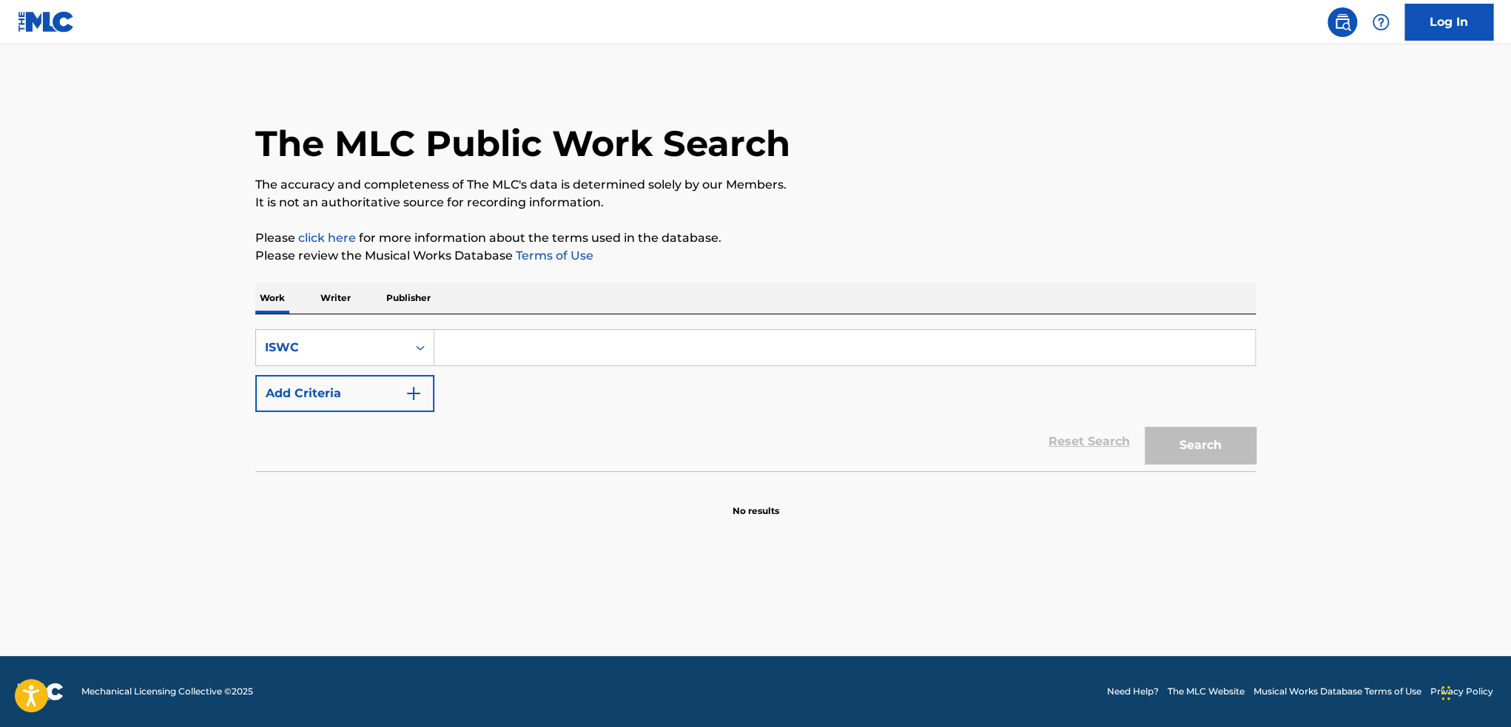
paste input "T3344676199"
type input "T3344676199"
click at [1194, 449] on button "Search" at bounding box center [1200, 445] width 111 height 37
drag, startPoint x: 548, startPoint y: 354, endPoint x: 431, endPoint y: 339, distance: 118.7
click at [431, 339] on div "SearchWithCriteriaf740842e-d100-46a6-9cc0-ed99f8982edd ISWC T3344676199" at bounding box center [755, 347] width 1000 height 37
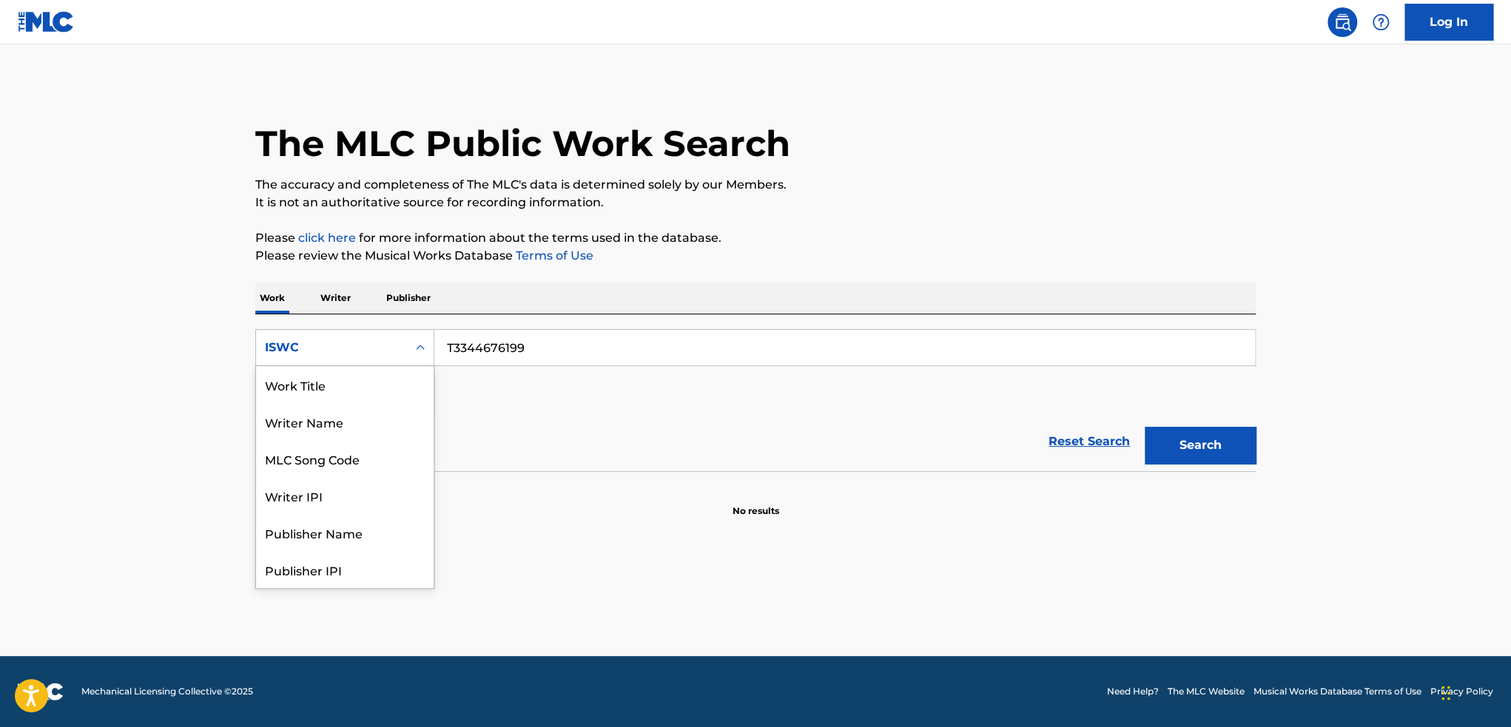
click at [391, 357] on div "ISWC" at bounding box center [331, 348] width 151 height 28
click at [341, 384] on div "Work Title" at bounding box center [345, 384] width 178 height 37
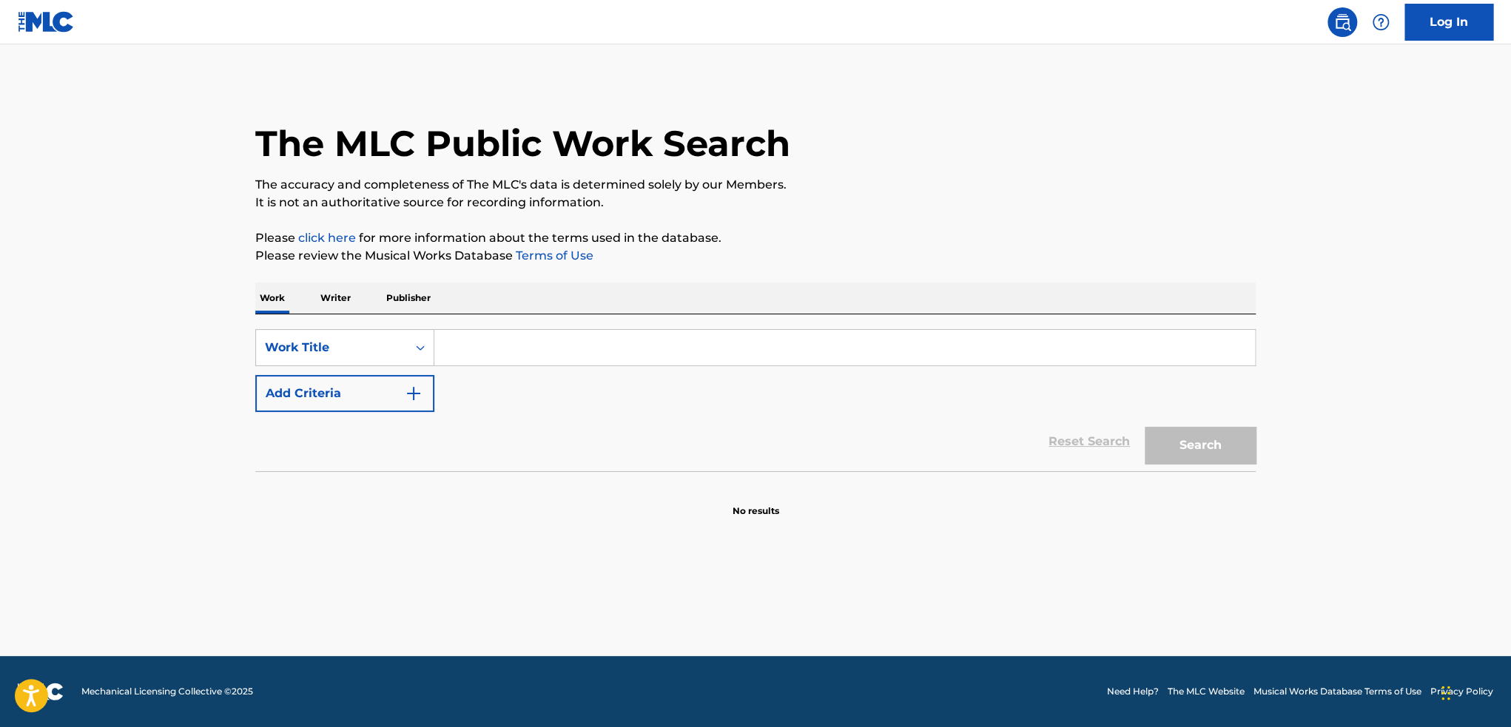
click at [482, 363] on input "Search Form" at bounding box center [844, 348] width 821 height 36
click at [405, 359] on div "Work Title" at bounding box center [331, 348] width 151 height 28
click at [508, 345] on input "Search Form" at bounding box center [844, 348] width 821 height 36
paste input "by myself"
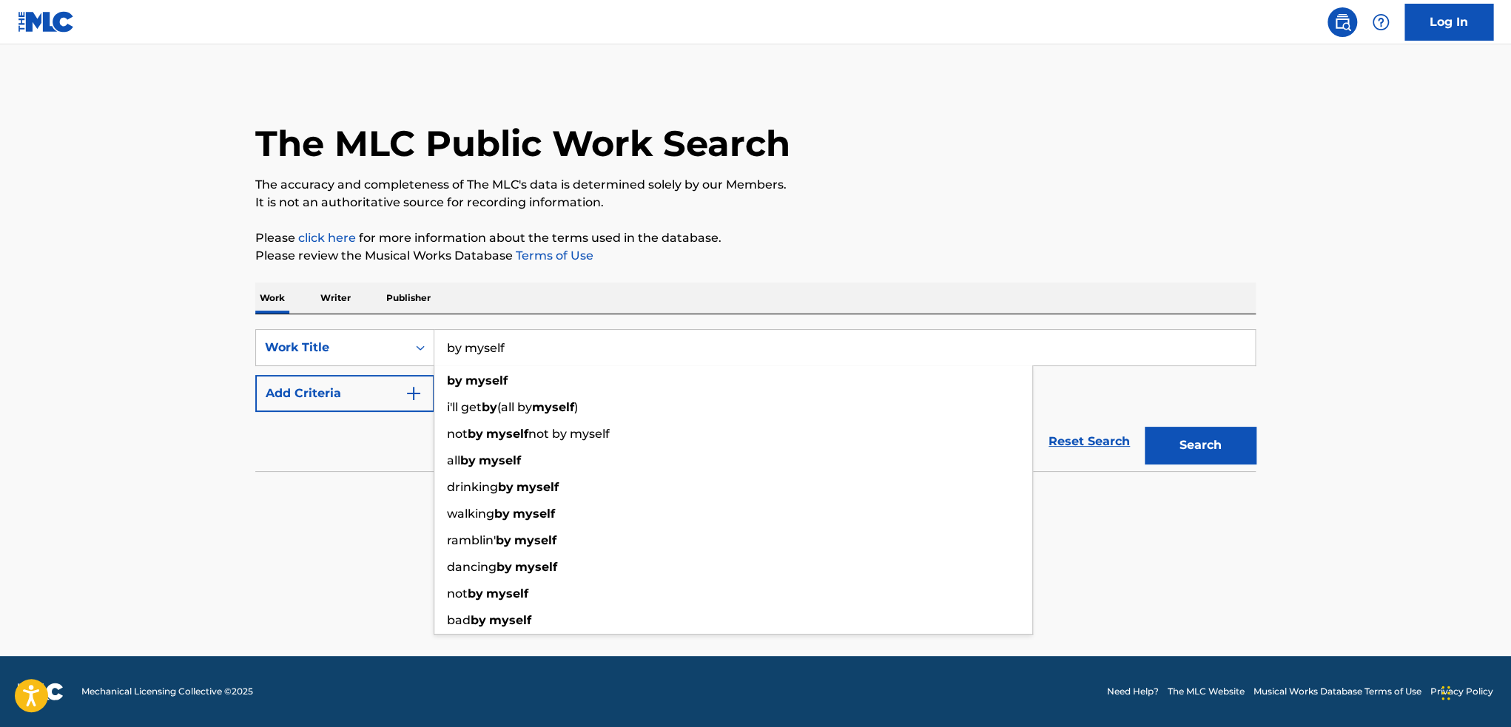
type input "by myself"
click at [1220, 467] on div "Search" at bounding box center [1196, 441] width 118 height 59
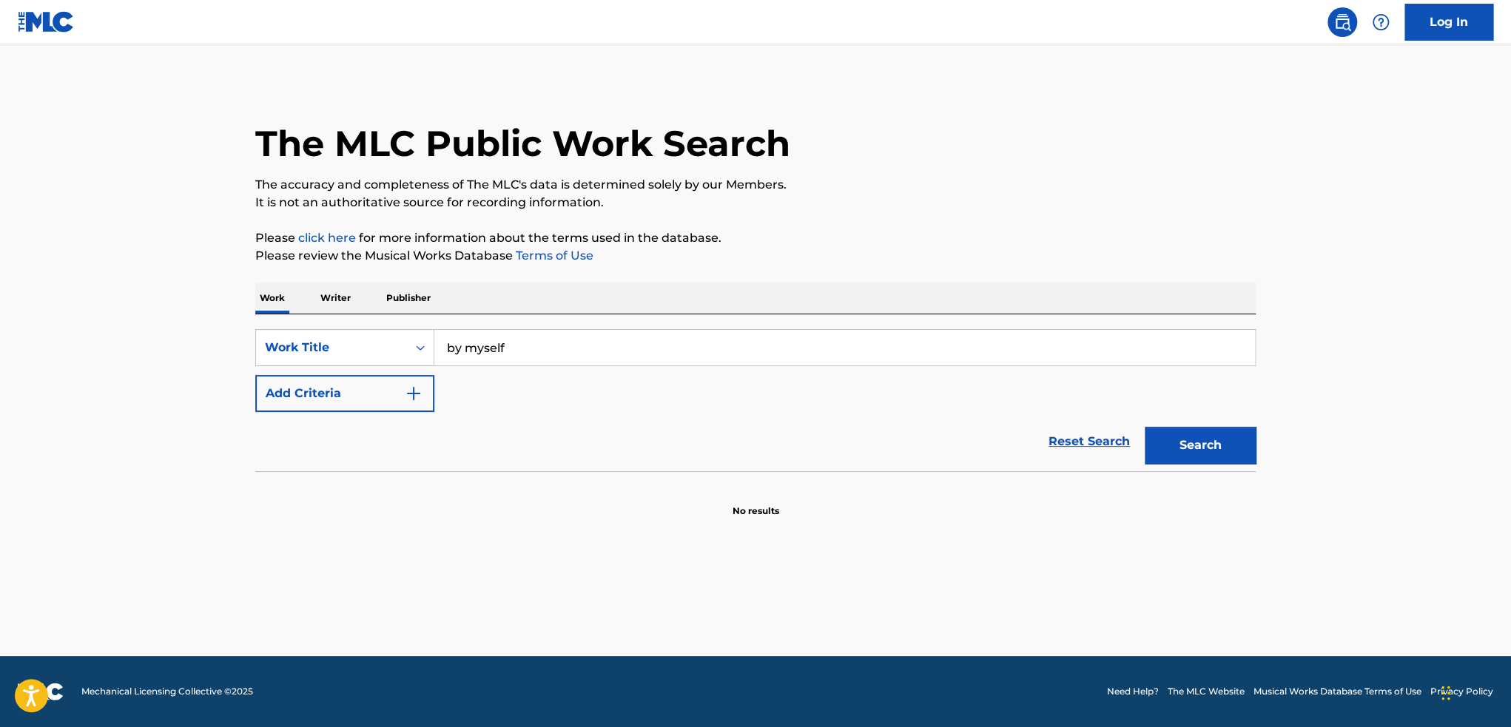
click at [1219, 448] on button "Search" at bounding box center [1200, 445] width 111 height 37
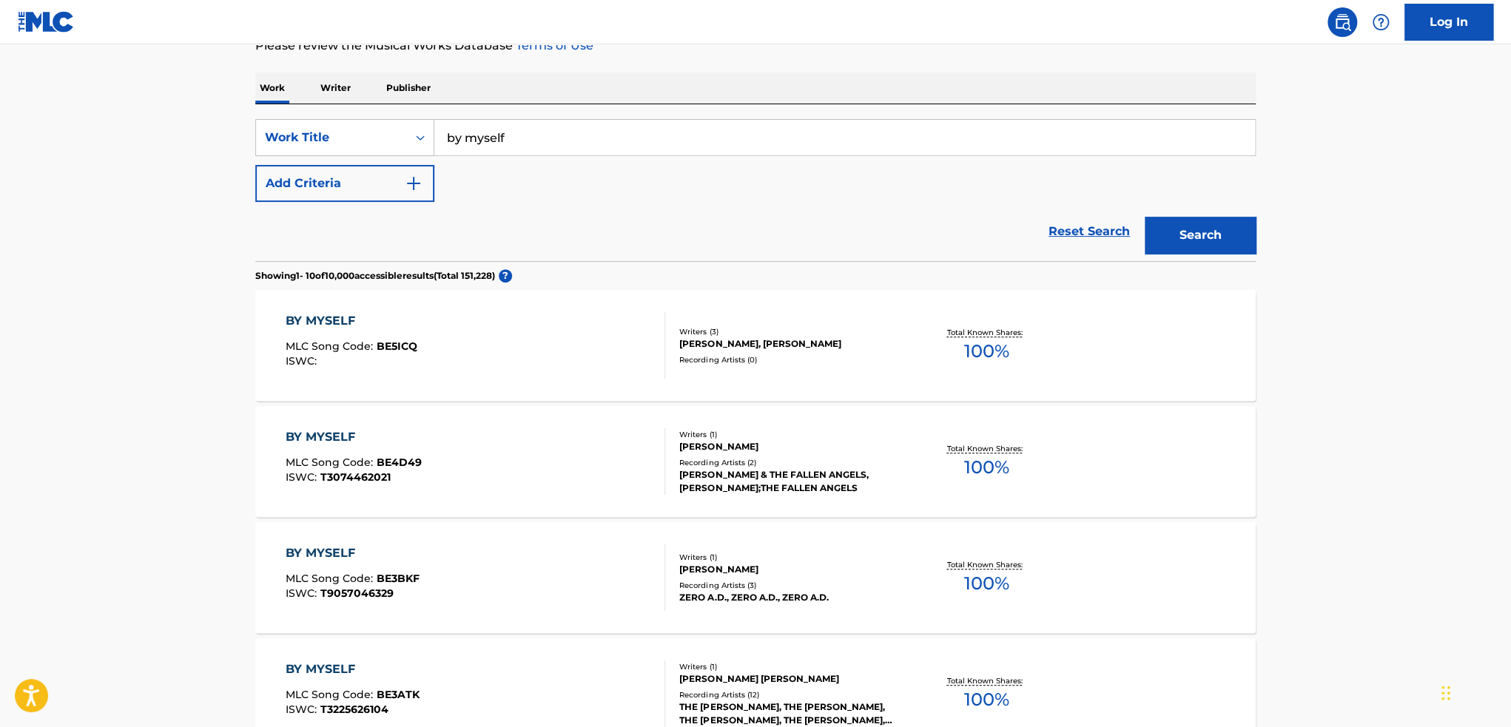
scroll to position [148, 0]
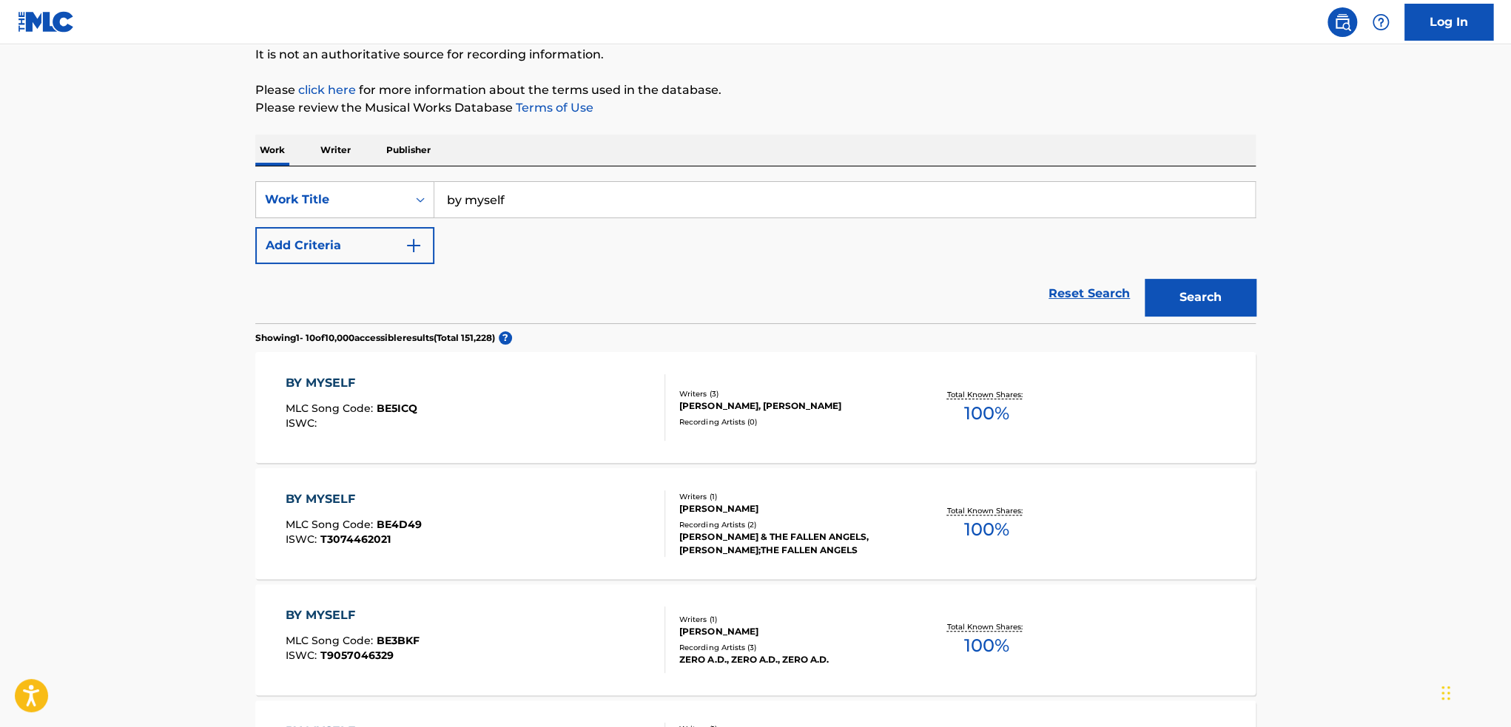
click at [341, 254] on button "Add Criteria" at bounding box center [344, 245] width 179 height 37
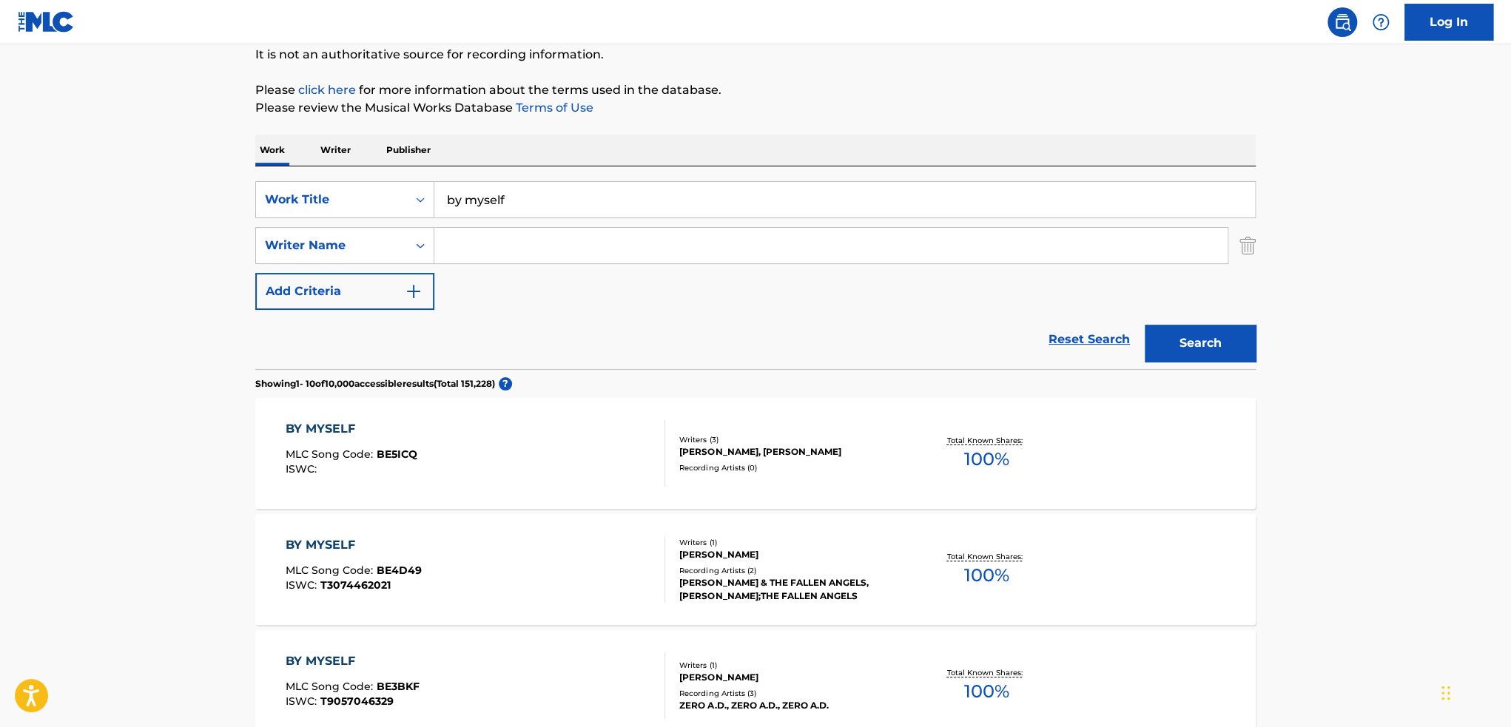
click at [499, 257] on input "Search Form" at bounding box center [830, 246] width 793 height 36
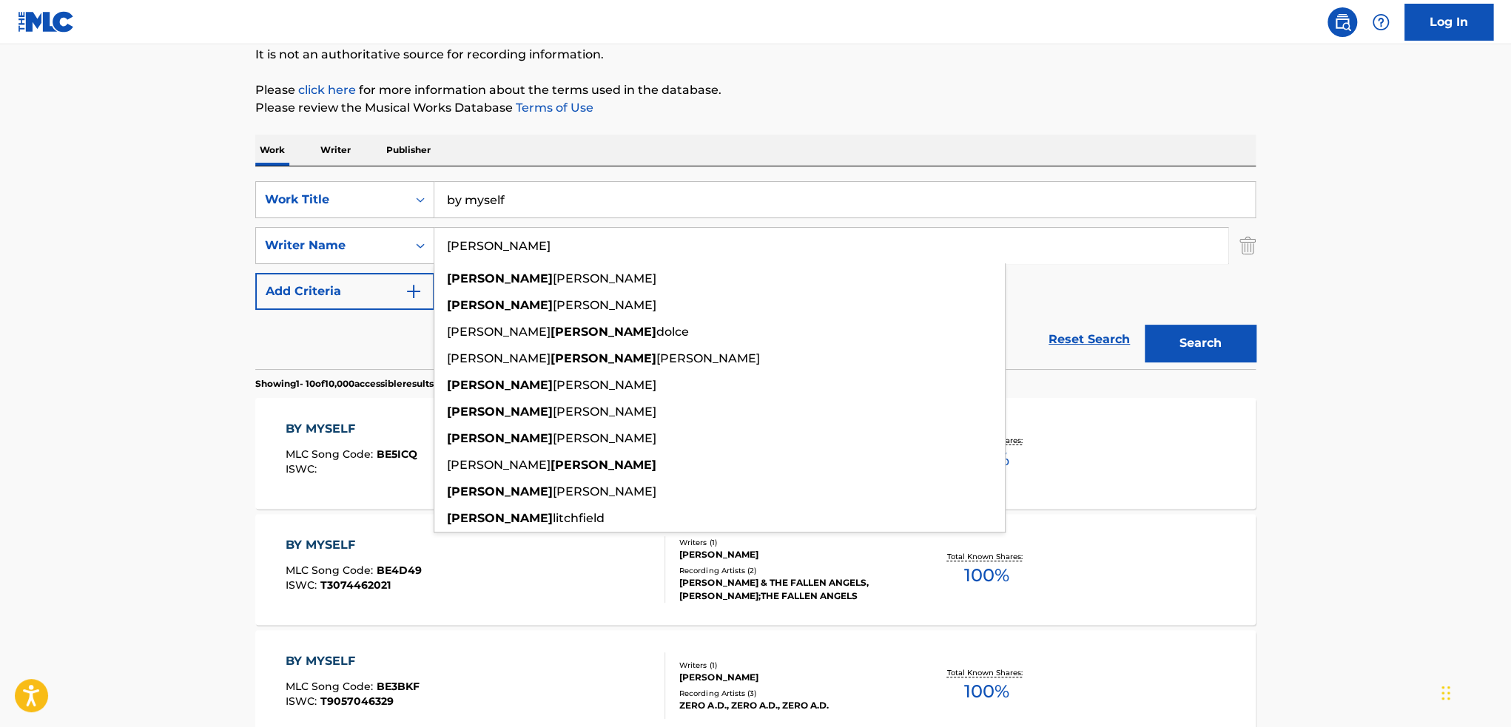
type input "[PERSON_NAME]"
click at [1145, 325] on button "Search" at bounding box center [1200, 343] width 111 height 37
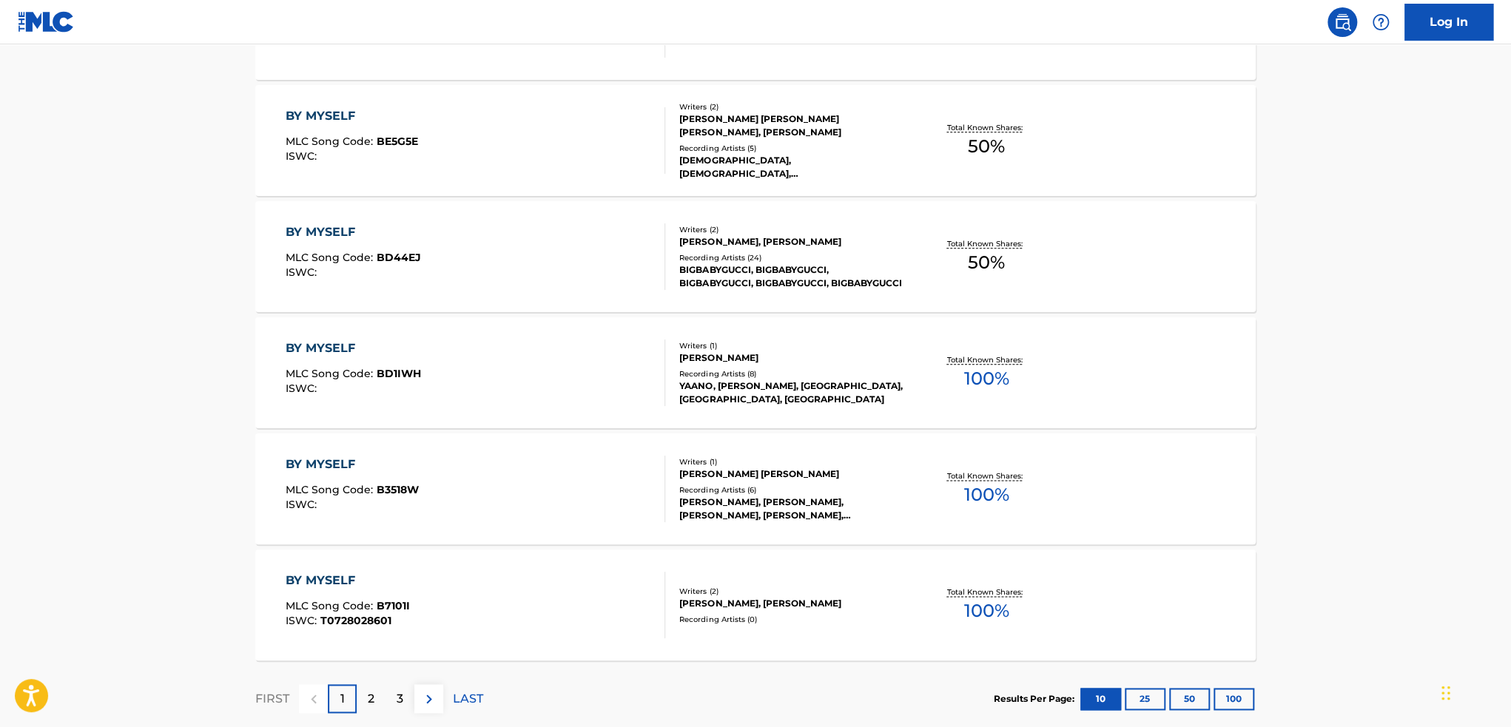
scroll to position [1110, 0]
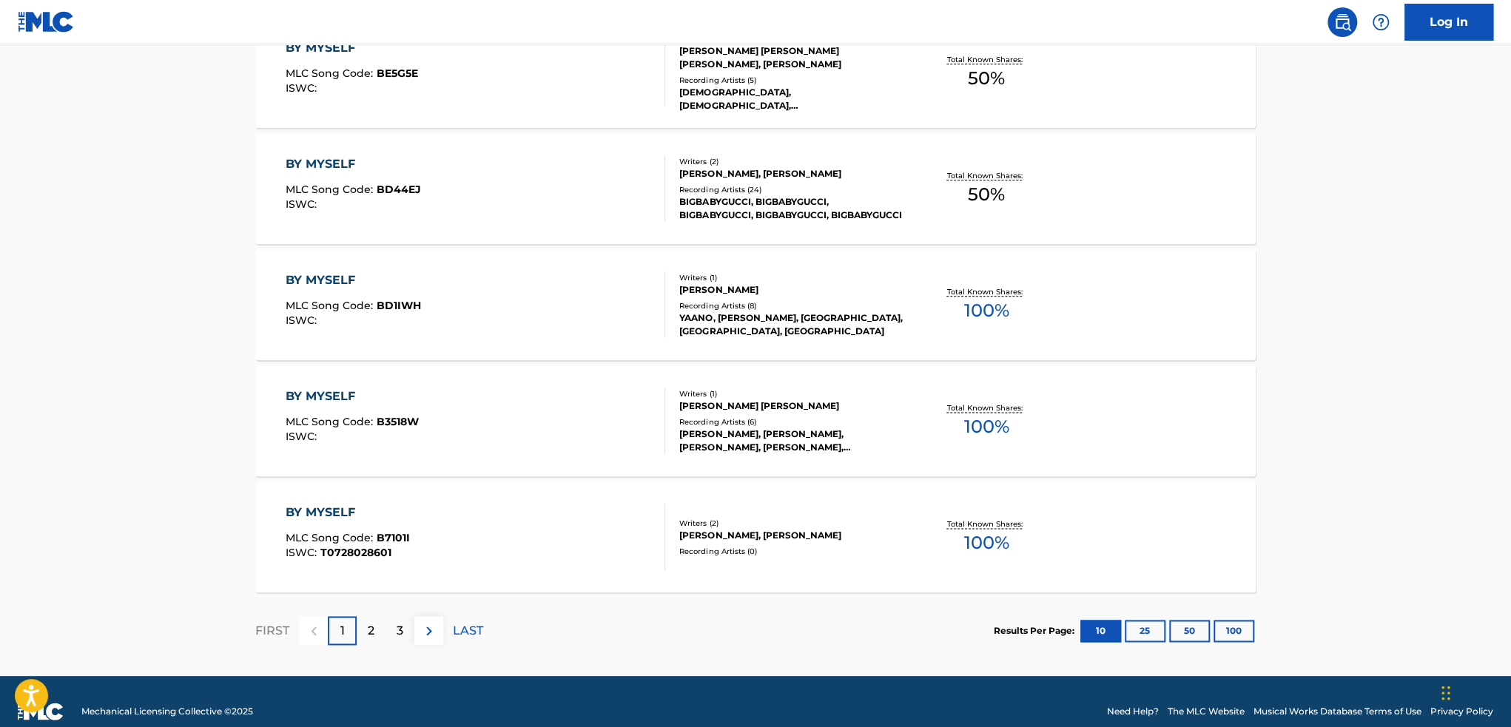
click at [366, 624] on div "2" at bounding box center [371, 630] width 29 height 29
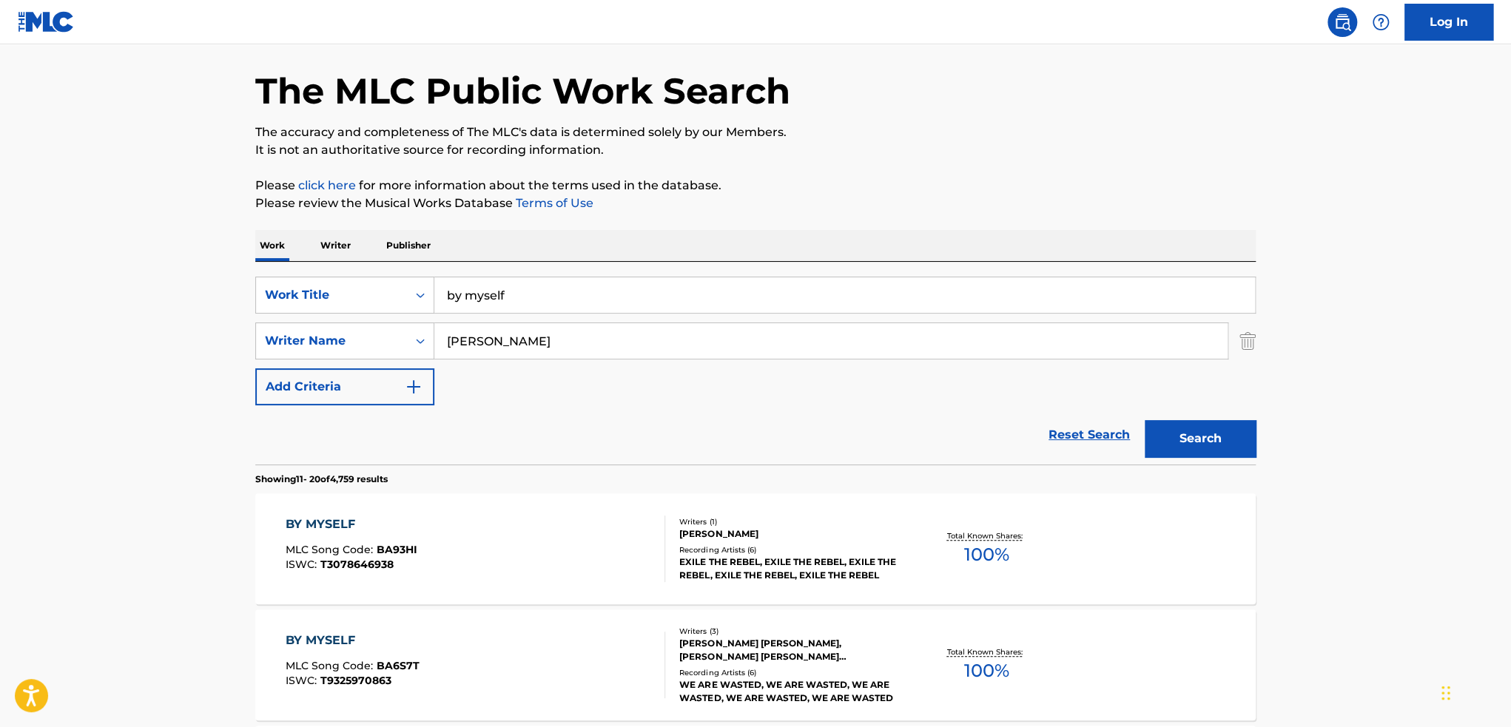
scroll to position [0, 0]
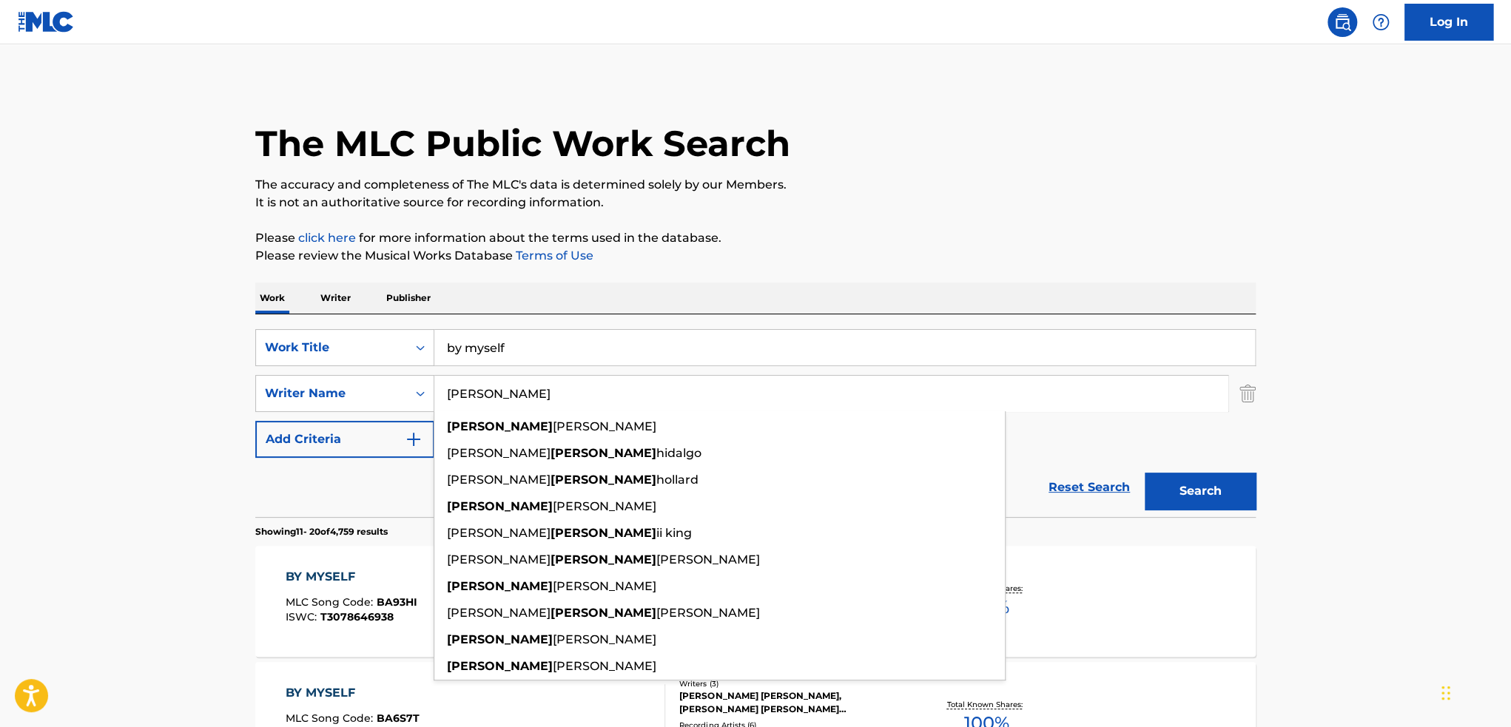
drag, startPoint x: 512, startPoint y: 388, endPoint x: 444, endPoint y: 387, distance: 68.1
click at [445, 387] on input "[PERSON_NAME]" at bounding box center [830, 394] width 793 height 36
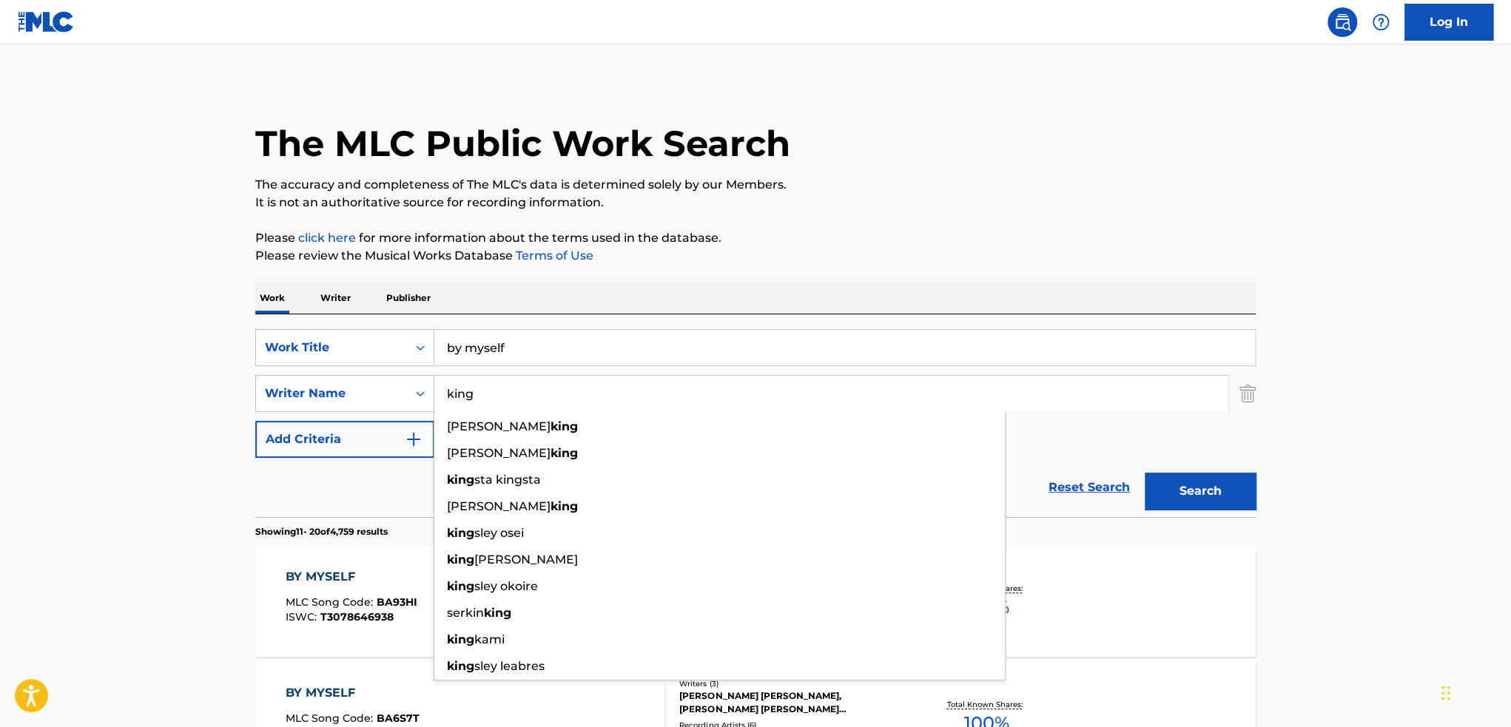
type input "king"
click at [1145, 473] on button "Search" at bounding box center [1200, 491] width 111 height 37
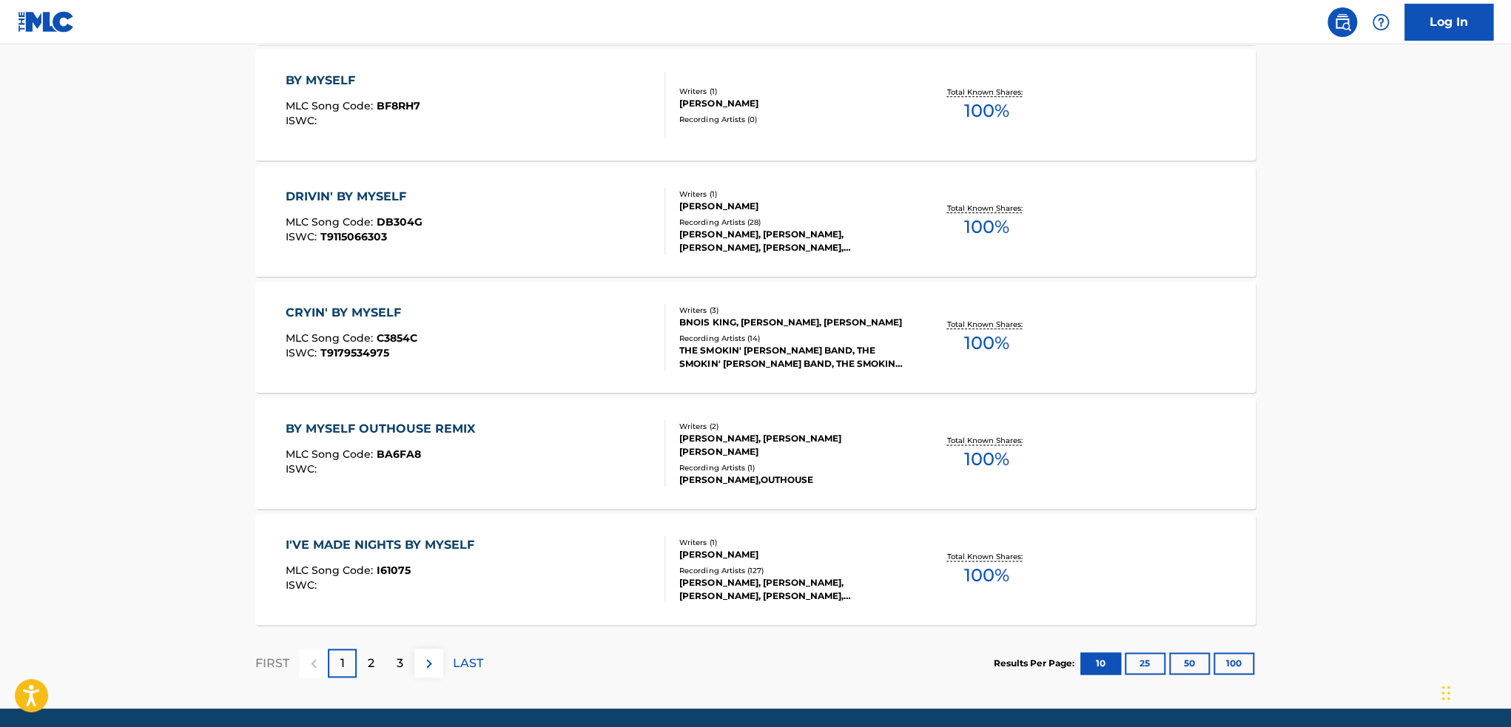
scroll to position [1110, 0]
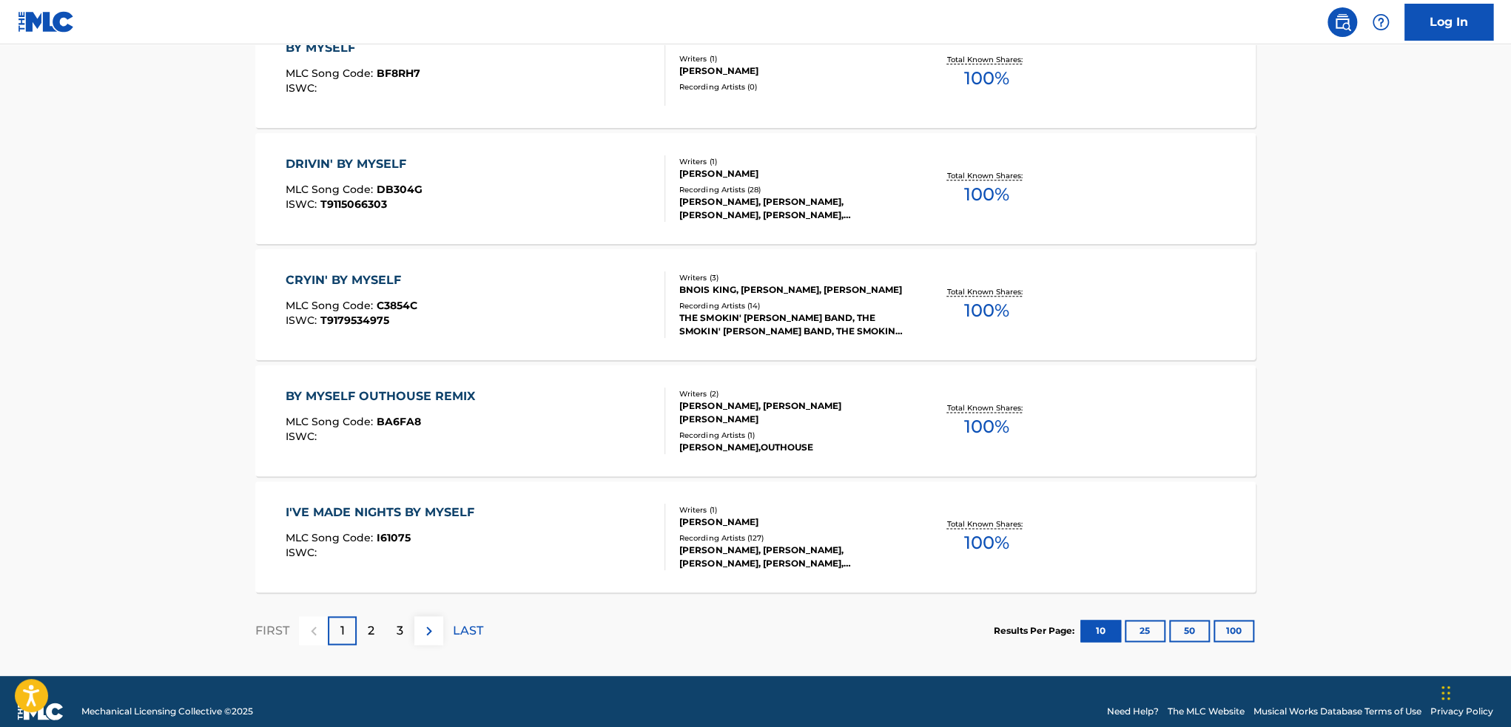
click at [366, 625] on div "2" at bounding box center [371, 630] width 29 height 29
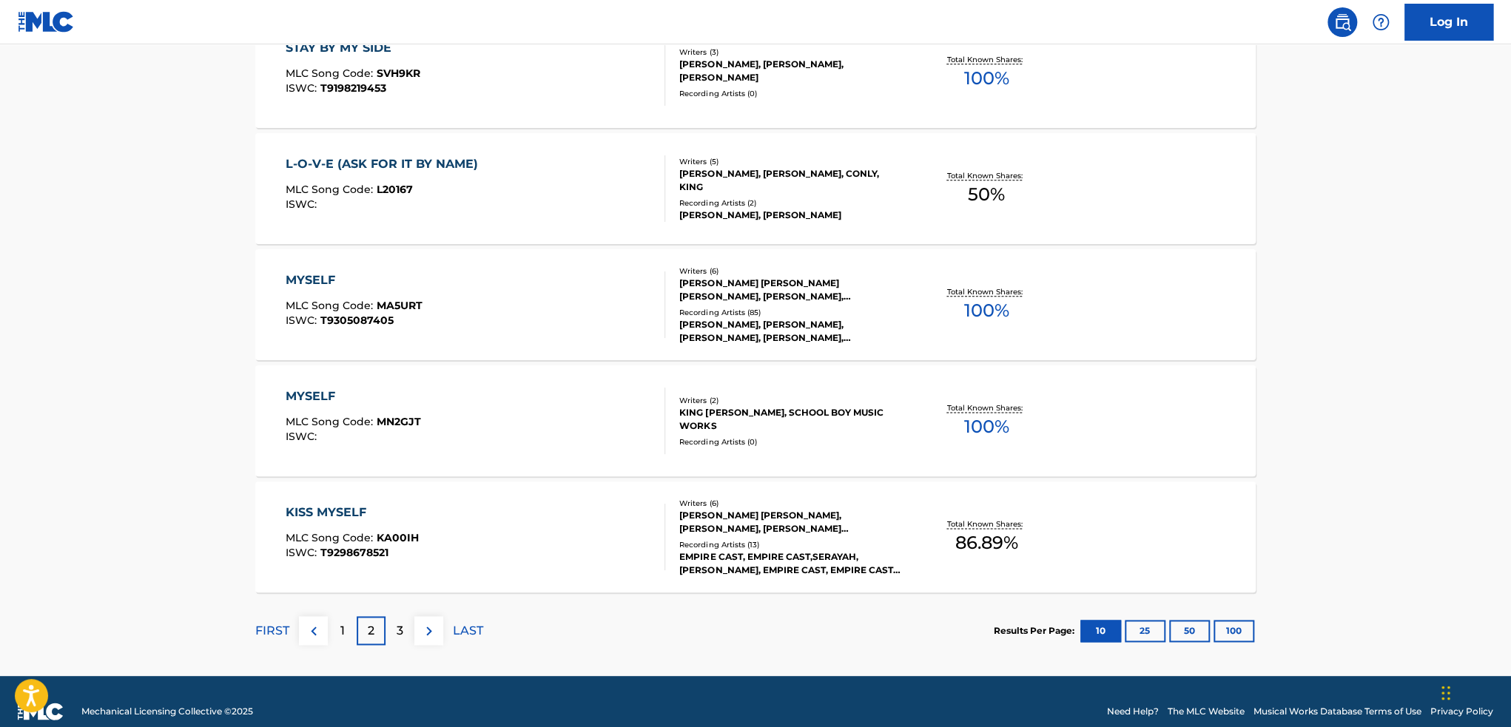
click at [388, 631] on div "3" at bounding box center [400, 630] width 29 height 29
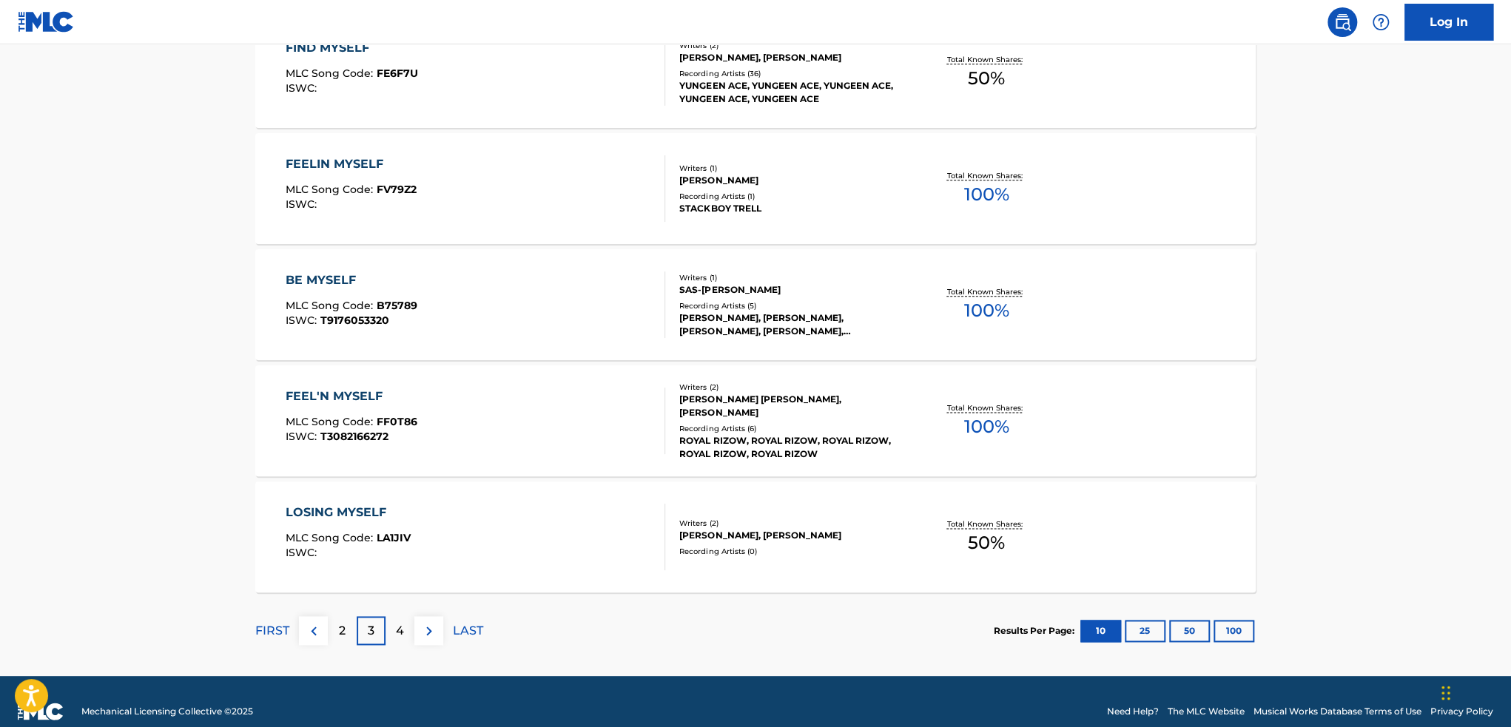
click at [398, 639] on div "4" at bounding box center [400, 630] width 29 height 29
